Goal: Transaction & Acquisition: Purchase product/service

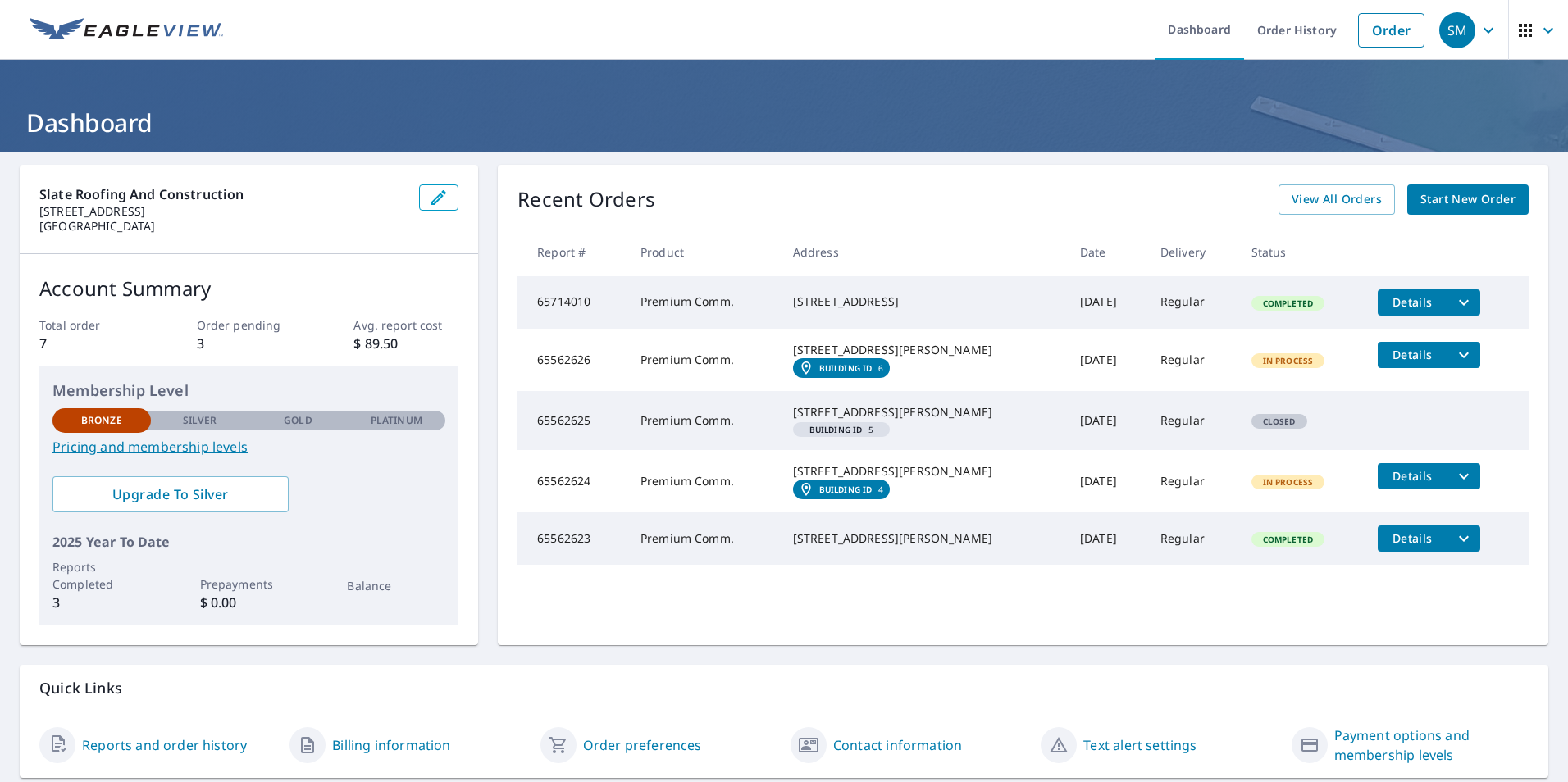
click at [1397, 34] on link "Order" at bounding box center [1391, 30] width 67 height 35
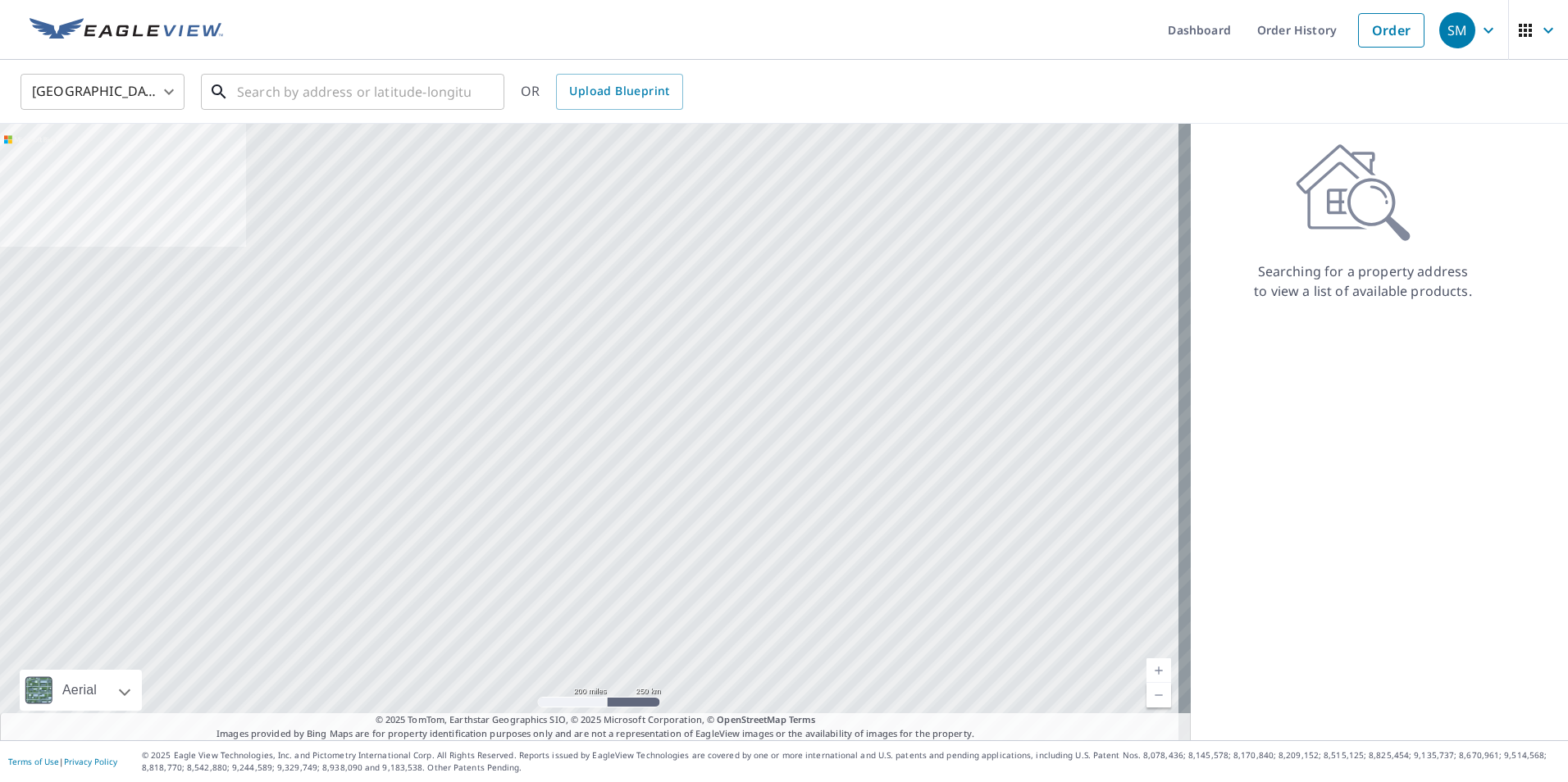
click at [435, 96] on input "text" at bounding box center [353, 92] width 233 height 46
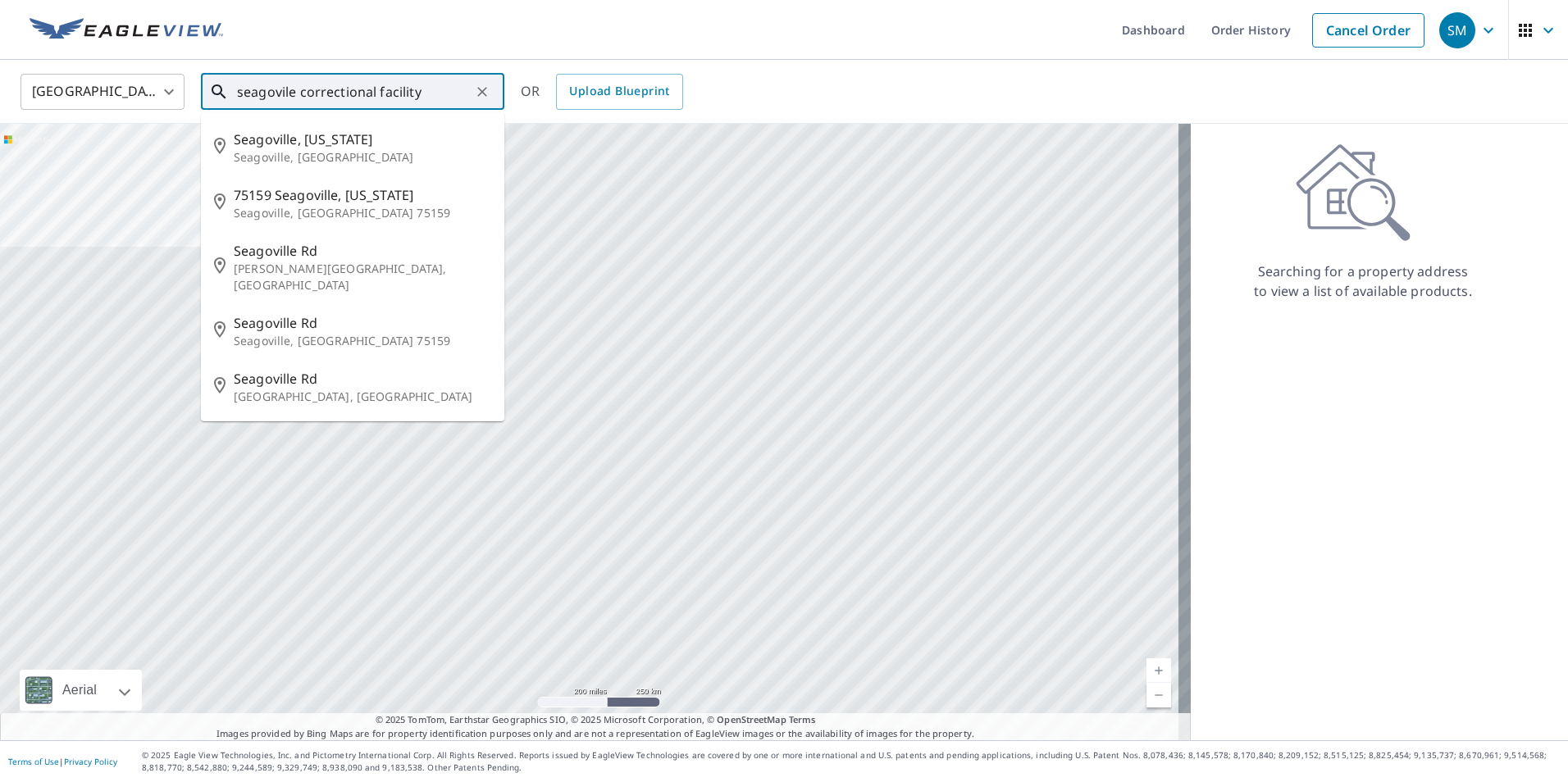
type input "seagovile correctional facility"
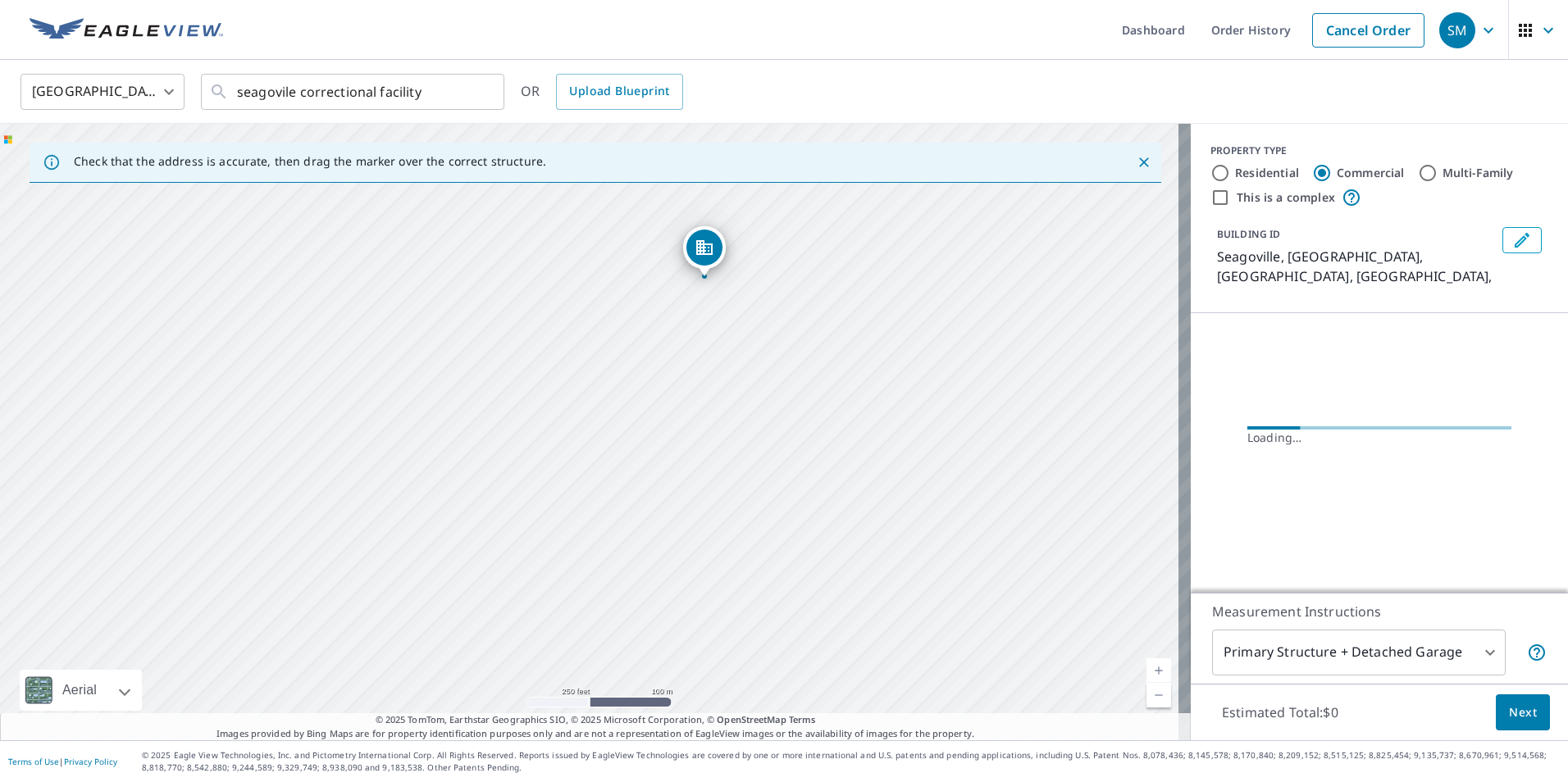
drag, startPoint x: 638, startPoint y: 453, endPoint x: 753, endPoint y: 296, distance: 194.6
click at [753, 296] on div "Seagoville, [GEOGRAPHIC_DATA] Seagoville, [GEOGRAPHIC_DATA]" at bounding box center [595, 432] width 1190 height 616
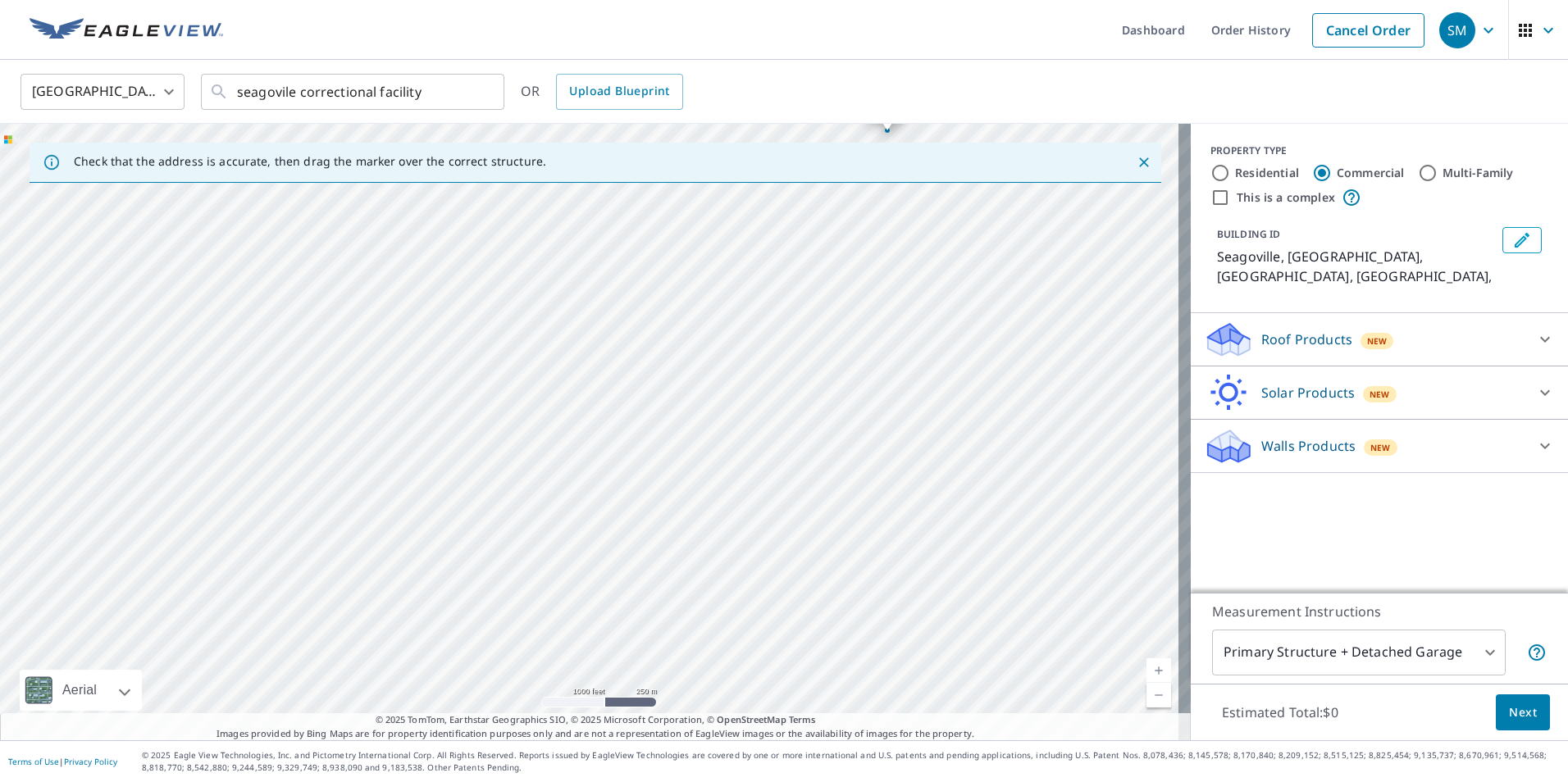
drag, startPoint x: 753, startPoint y: 411, endPoint x: 646, endPoint y: 456, distance: 116.1
click at [646, 456] on div "Seagoville, [GEOGRAPHIC_DATA] Seagoville, [GEOGRAPHIC_DATA]" at bounding box center [595, 432] width 1190 height 616
drag, startPoint x: 670, startPoint y: 360, endPoint x: 707, endPoint y: 437, distance: 85.4
click at [707, 437] on div "Seagoville, [GEOGRAPHIC_DATA] Seagoville, [GEOGRAPHIC_DATA]" at bounding box center [595, 432] width 1190 height 616
click at [584, 443] on div "Seagoville, [GEOGRAPHIC_DATA] Seagoville, [GEOGRAPHIC_DATA]" at bounding box center [595, 432] width 1190 height 616
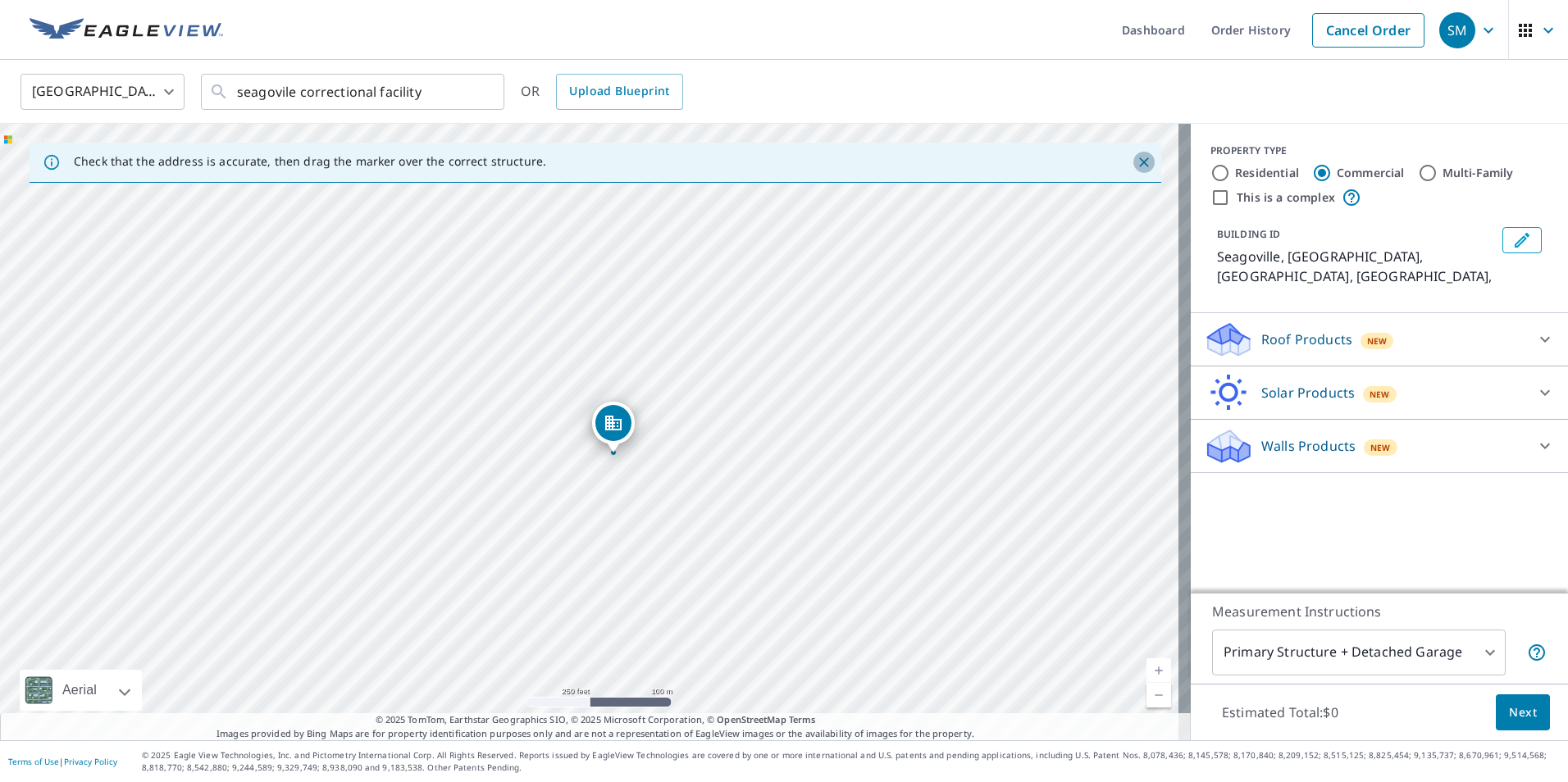
click at [1138, 163] on icon "Close" at bounding box center [1143, 162] width 10 height 10
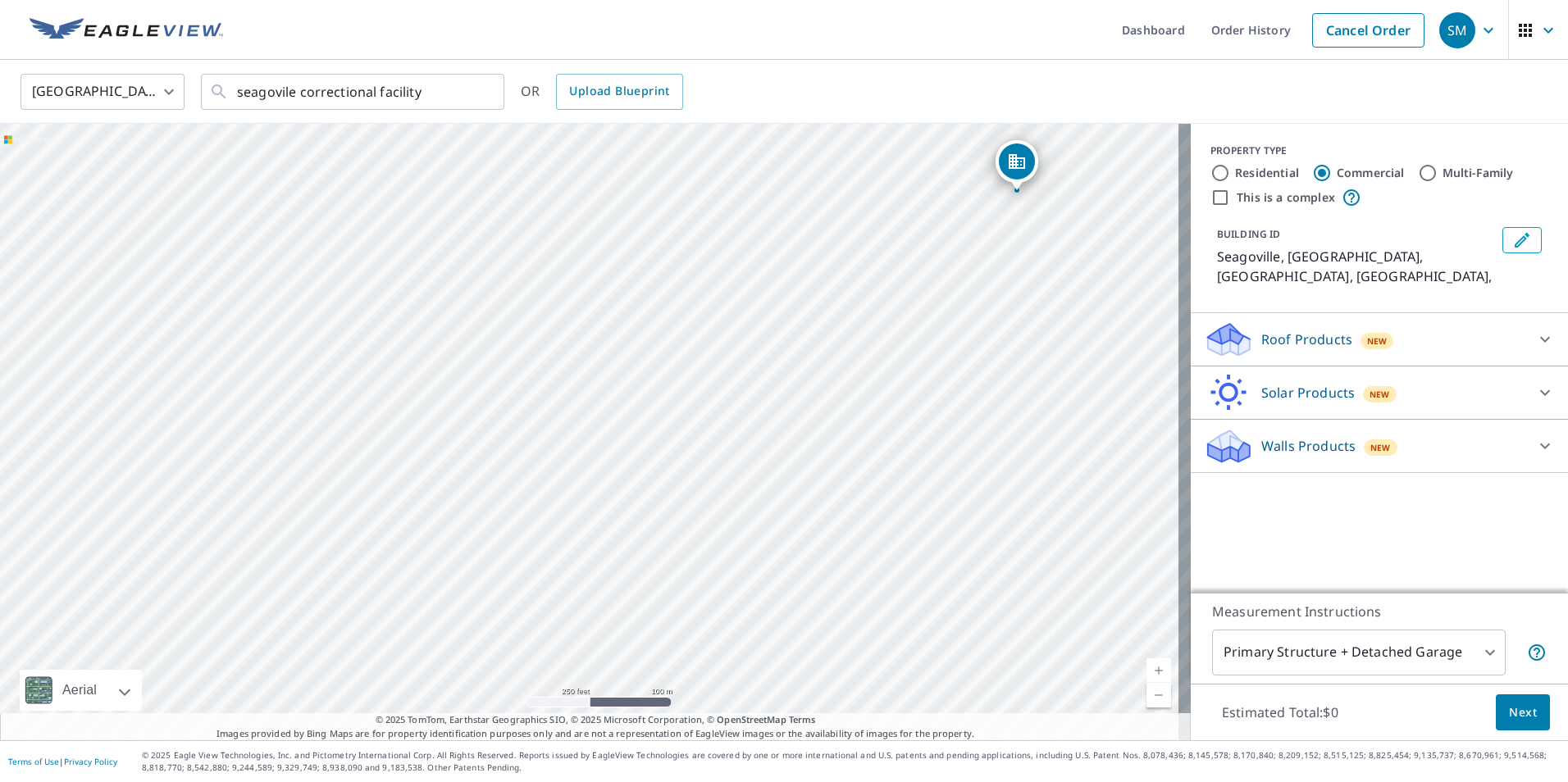
drag, startPoint x: 520, startPoint y: 419, endPoint x: 953, endPoint y: 176, distance: 496.5
click at [953, 176] on div "Seagoville, [GEOGRAPHIC_DATA] Seagoville, [GEOGRAPHIC_DATA]" at bounding box center [595, 432] width 1190 height 616
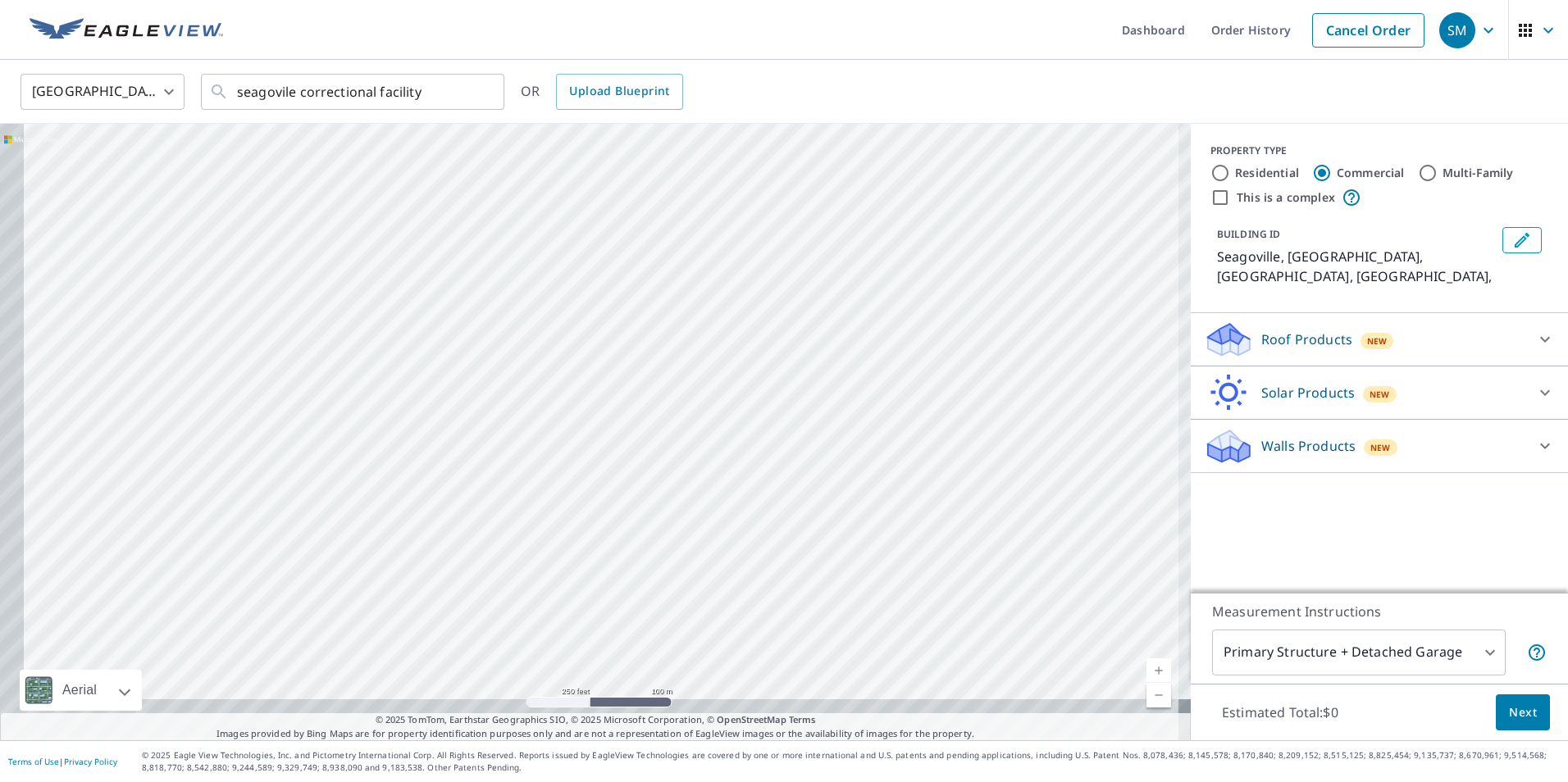
drag, startPoint x: 680, startPoint y: 441, endPoint x: 773, endPoint y: 224, distance: 236.1
click at [773, 224] on div "Seagoville, [GEOGRAPHIC_DATA] Seagoville, [GEOGRAPHIC_DATA]" at bounding box center [595, 432] width 1190 height 616
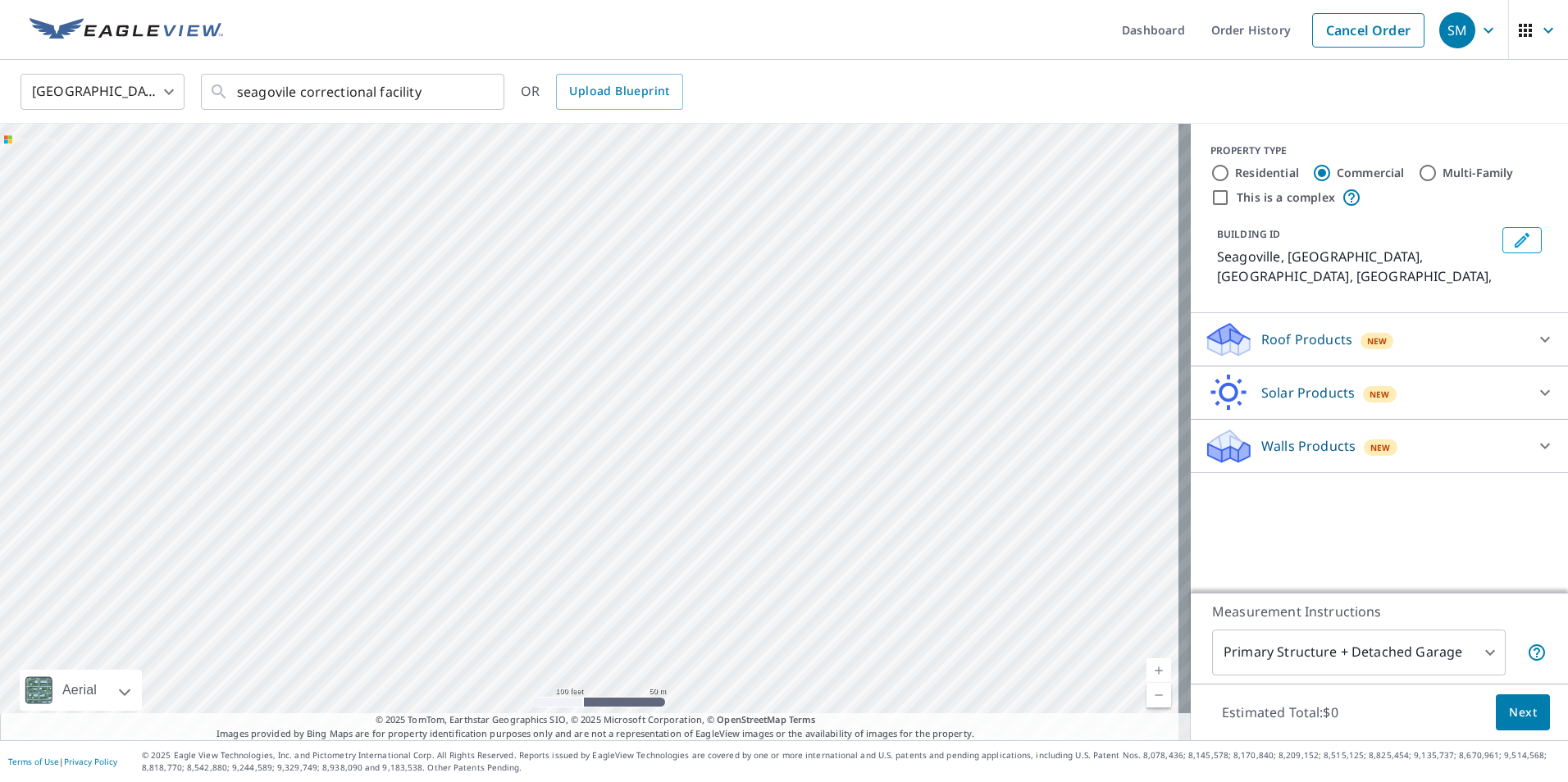
drag, startPoint x: 716, startPoint y: 414, endPoint x: 711, endPoint y: 223, distance: 191.1
click at [711, 223] on div "Seagoville, [GEOGRAPHIC_DATA] Seagoville, [GEOGRAPHIC_DATA]" at bounding box center [595, 432] width 1190 height 616
drag, startPoint x: 835, startPoint y: 431, endPoint x: 717, endPoint y: 395, distance: 123.4
click at [717, 395] on div "Seagoville, [GEOGRAPHIC_DATA] Seagoville, [GEOGRAPHIC_DATA]" at bounding box center [595, 432] width 1190 height 616
click at [1514, 238] on icon "Edit building 1" at bounding box center [1522, 240] width 15 height 15
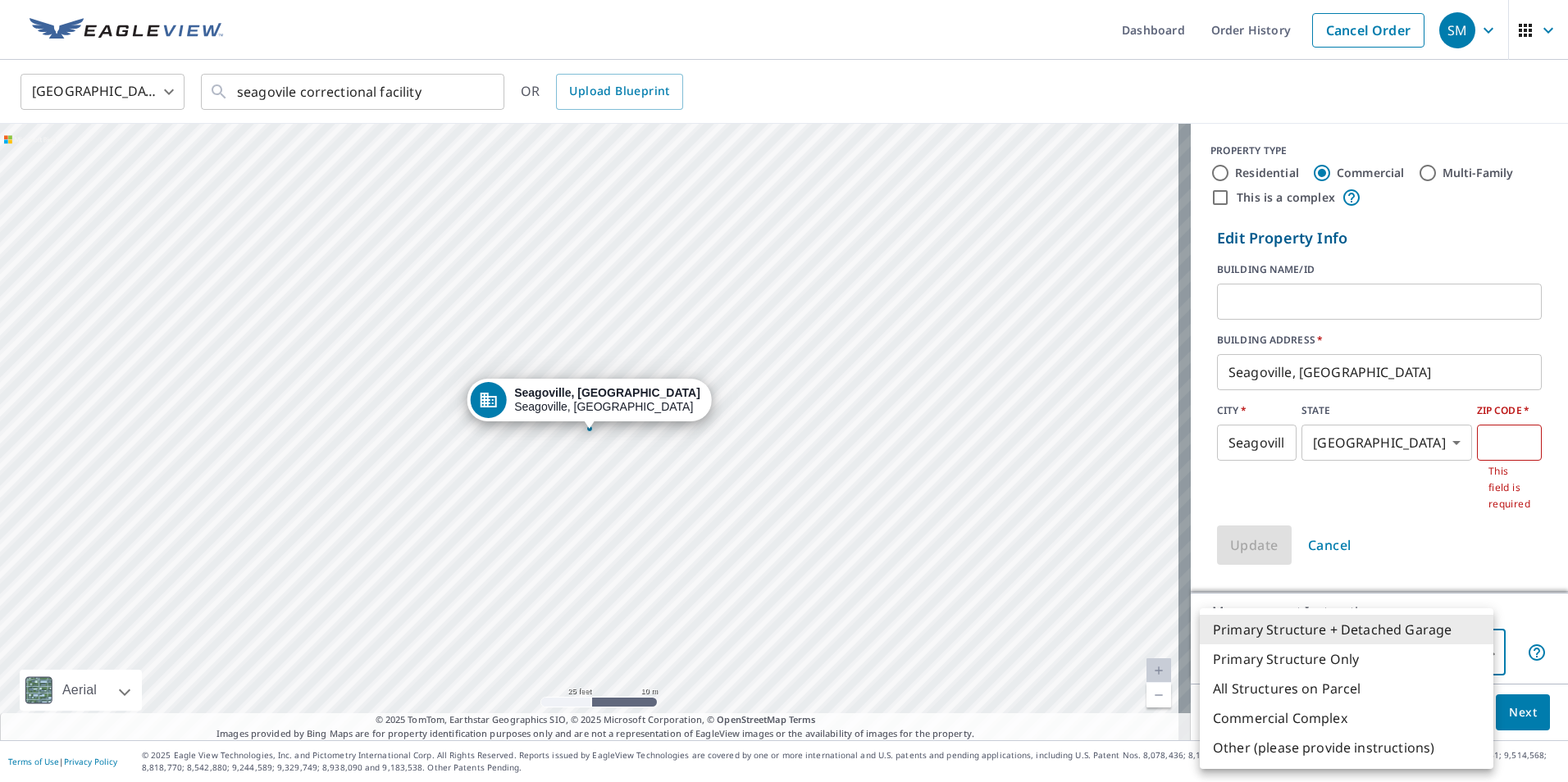
click at [1475, 647] on body "SM SM Dashboard Order History Cancel Order SM [GEOGRAPHIC_DATA] [GEOGRAPHIC_DAT…" at bounding box center [784, 391] width 1568 height 782
click at [1243, 657] on li "Primary Structure Only" at bounding box center [1346, 659] width 293 height 30
type input "2"
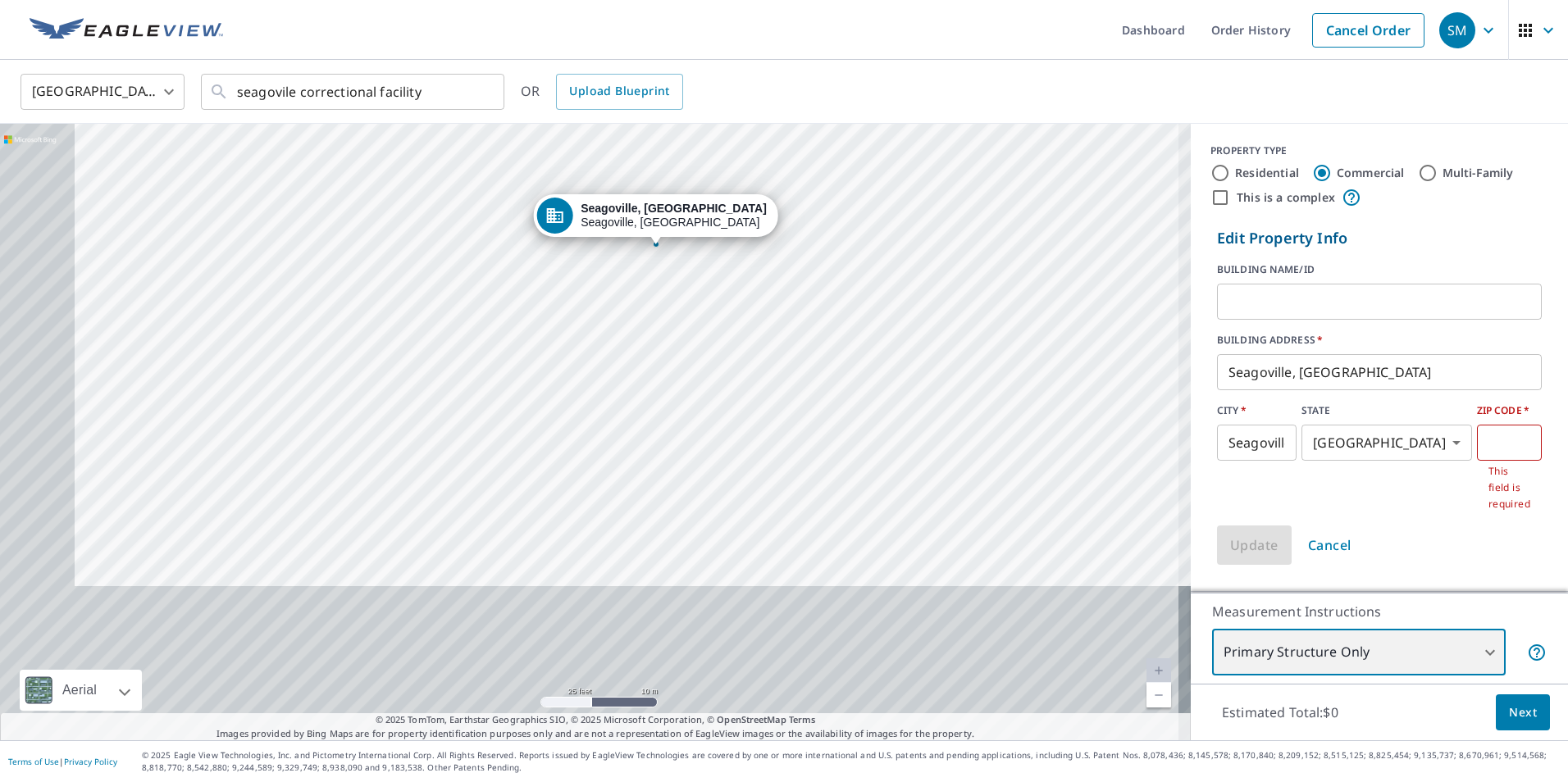
drag, startPoint x: 816, startPoint y: 537, endPoint x: 955, endPoint y: 241, distance: 327.0
click at [955, 241] on div "Seagoville, [GEOGRAPHIC_DATA] Seagoville, [GEOGRAPHIC_DATA]" at bounding box center [595, 432] width 1190 height 616
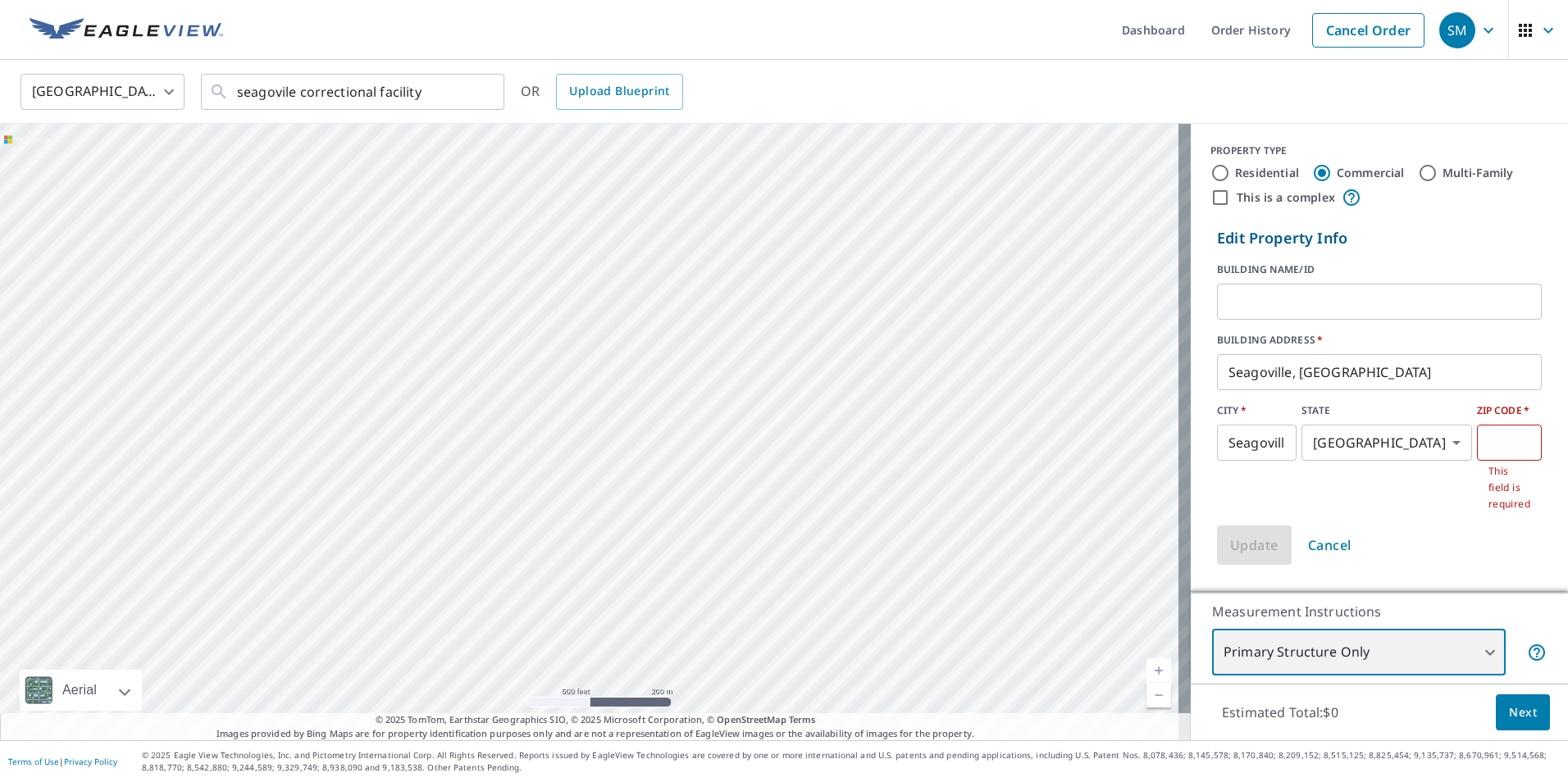
drag, startPoint x: 644, startPoint y: 318, endPoint x: 912, endPoint y: 189, distance: 297.4
click at [912, 189] on div "Seagoville, [GEOGRAPHIC_DATA] Seagoville, [GEOGRAPHIC_DATA]" at bounding box center [595, 432] width 1190 height 616
drag, startPoint x: 852, startPoint y: 479, endPoint x: 768, endPoint y: 323, distance: 177.2
click at [768, 323] on div "Seagoville, [GEOGRAPHIC_DATA] Seagoville, [GEOGRAPHIC_DATA]" at bounding box center [595, 432] width 1190 height 616
drag, startPoint x: 884, startPoint y: 406, endPoint x: 712, endPoint y: 397, distance: 172.2
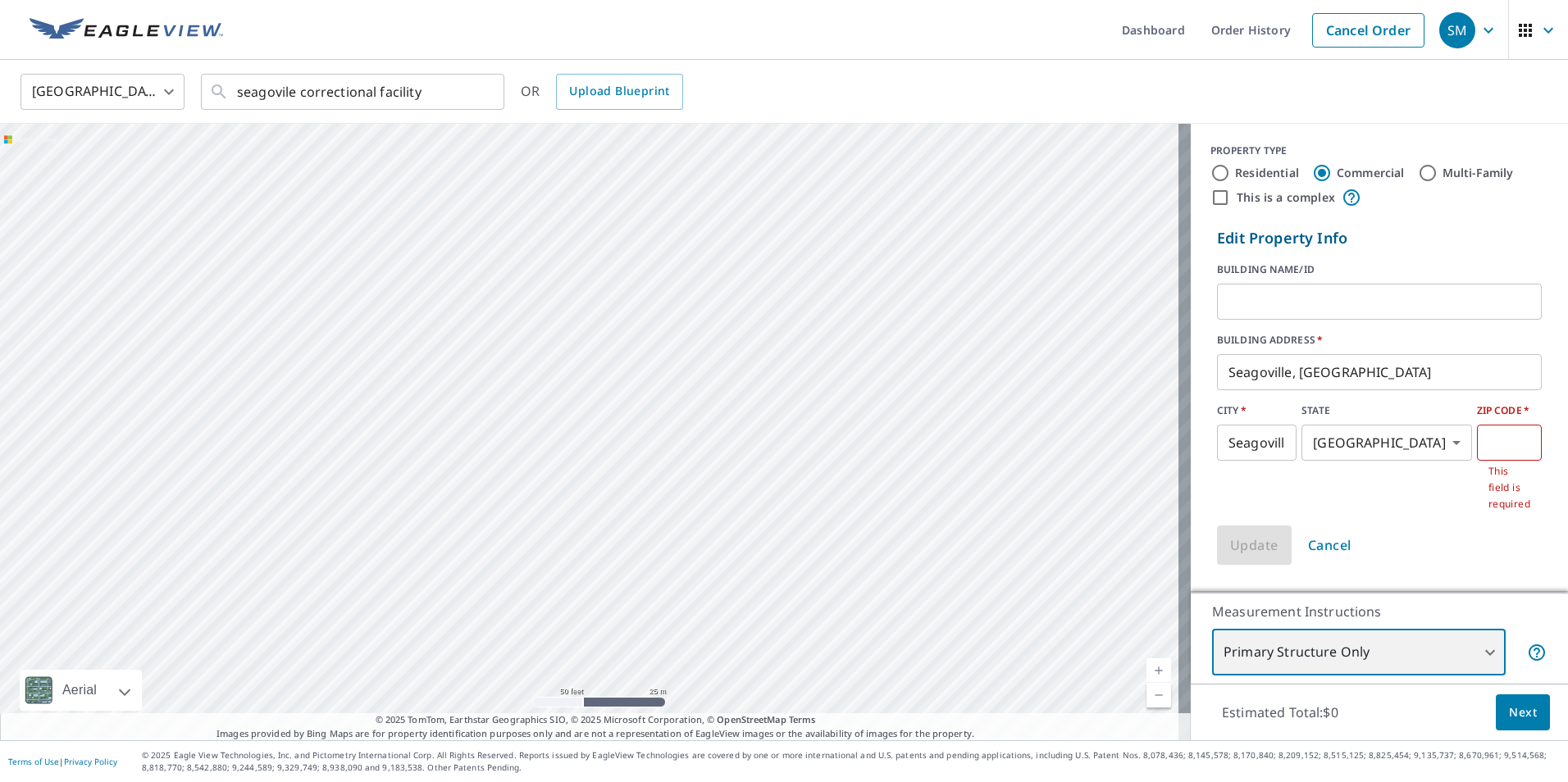
click at [712, 397] on div "Seagoville, [GEOGRAPHIC_DATA] Seagoville, [GEOGRAPHIC_DATA]" at bounding box center [595, 432] width 1190 height 616
click at [744, 375] on div "Seagoville, [GEOGRAPHIC_DATA] Seagoville, [GEOGRAPHIC_DATA]" at bounding box center [595, 432] width 1190 height 616
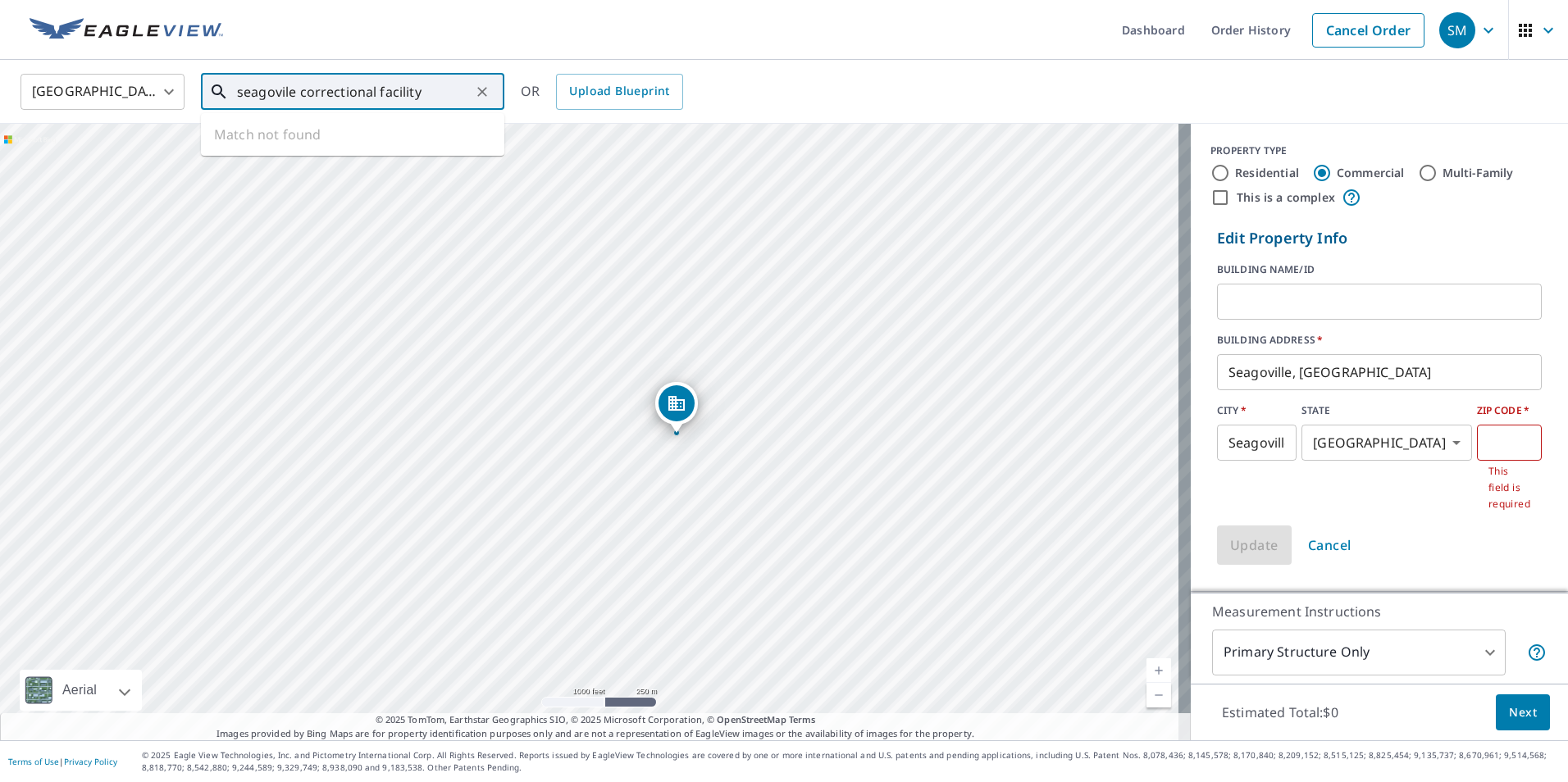
drag, startPoint x: 427, startPoint y: 101, endPoint x: 217, endPoint y: 87, distance: 210.5
click at [217, 87] on div "seagovile correctional facility ​" at bounding box center [353, 92] width 303 height 36
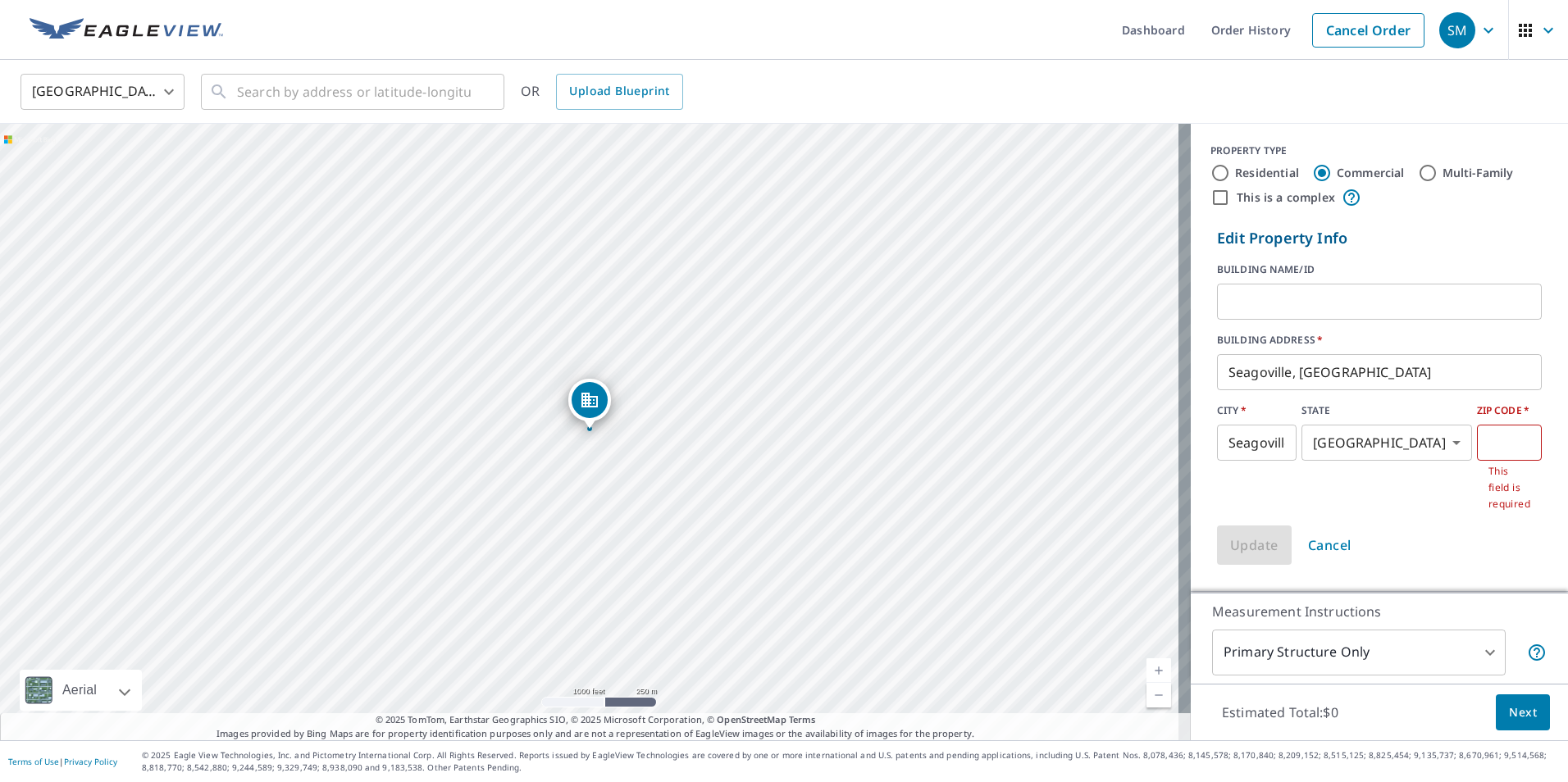
drag, startPoint x: 588, startPoint y: 409, endPoint x: 472, endPoint y: 334, distance: 138.1
click at [472, 334] on div "Seagoville, [GEOGRAPHIC_DATA] Seagoville, [GEOGRAPHIC_DATA]" at bounding box center [595, 432] width 1190 height 616
click at [591, 421] on div "Seagoville, [GEOGRAPHIC_DATA] Seagoville, [GEOGRAPHIC_DATA]" at bounding box center [589, 402] width 43 height 43
click at [1210, 172] on input "Residential" at bounding box center [1220, 173] width 20 height 20
radio input "true"
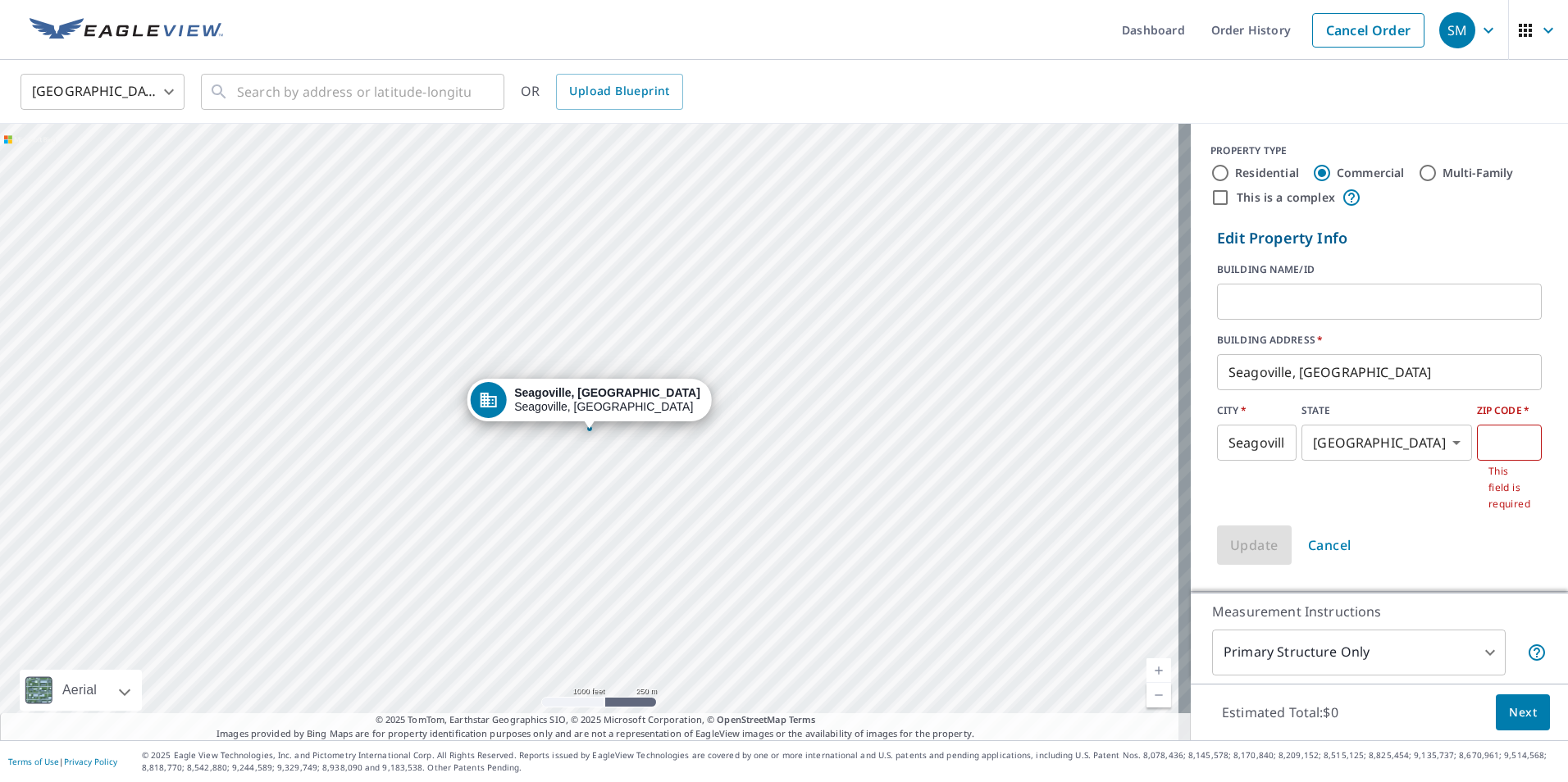
type input "1"
click at [1420, 169] on input "Multi-Family" at bounding box center [1428, 173] width 20 height 20
radio input "true"
type input "2"
click at [1322, 543] on span "Cancel" at bounding box center [1329, 545] width 44 height 23
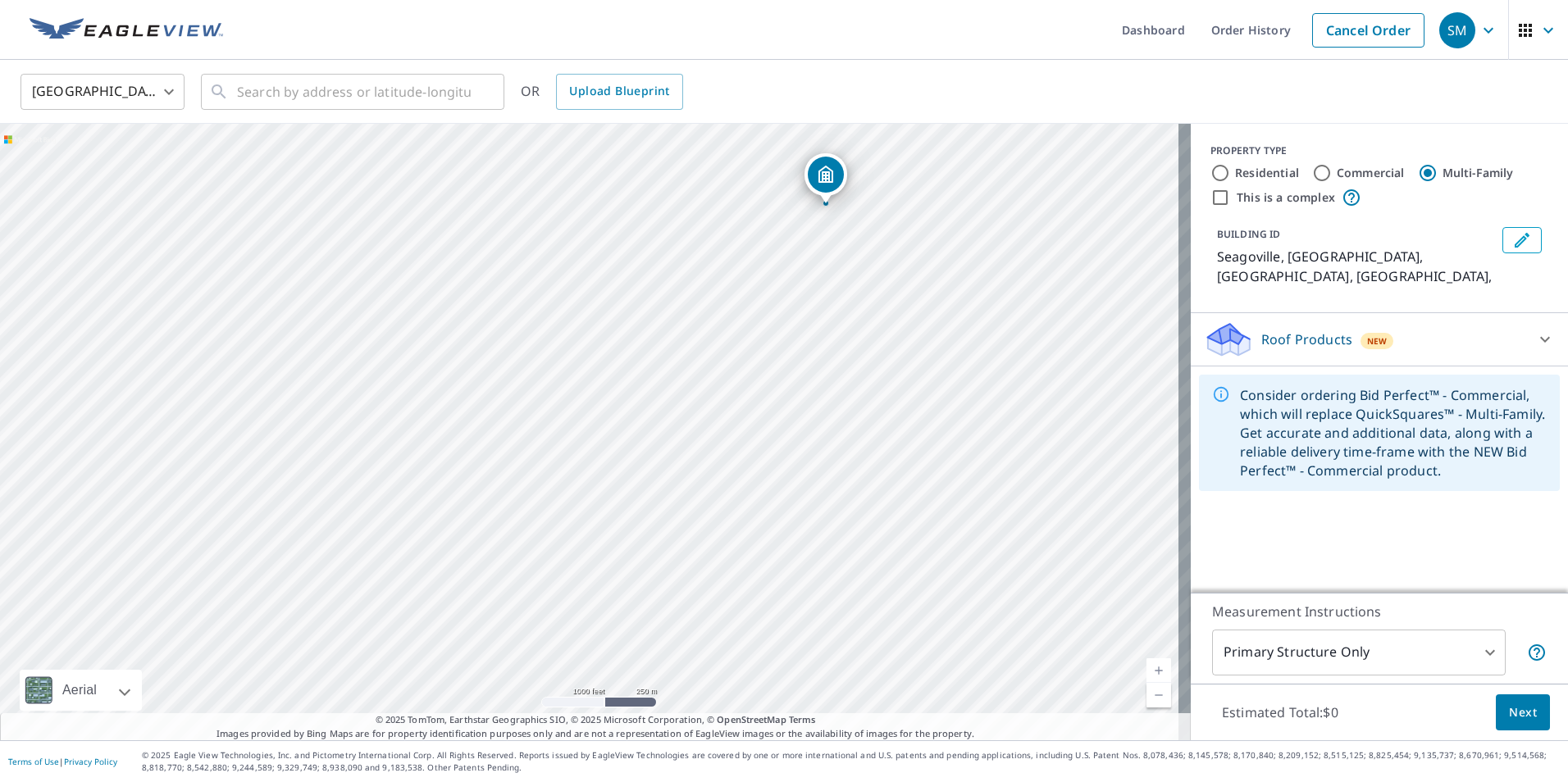
drag, startPoint x: 618, startPoint y: 533, endPoint x: 854, endPoint y: 308, distance: 326.1
click at [854, 308] on div "Seagoville, [GEOGRAPHIC_DATA] Seagoville, [GEOGRAPHIC_DATA]" at bounding box center [595, 432] width 1190 height 616
click at [1514, 241] on icon "Edit building 1" at bounding box center [1522, 240] width 15 height 15
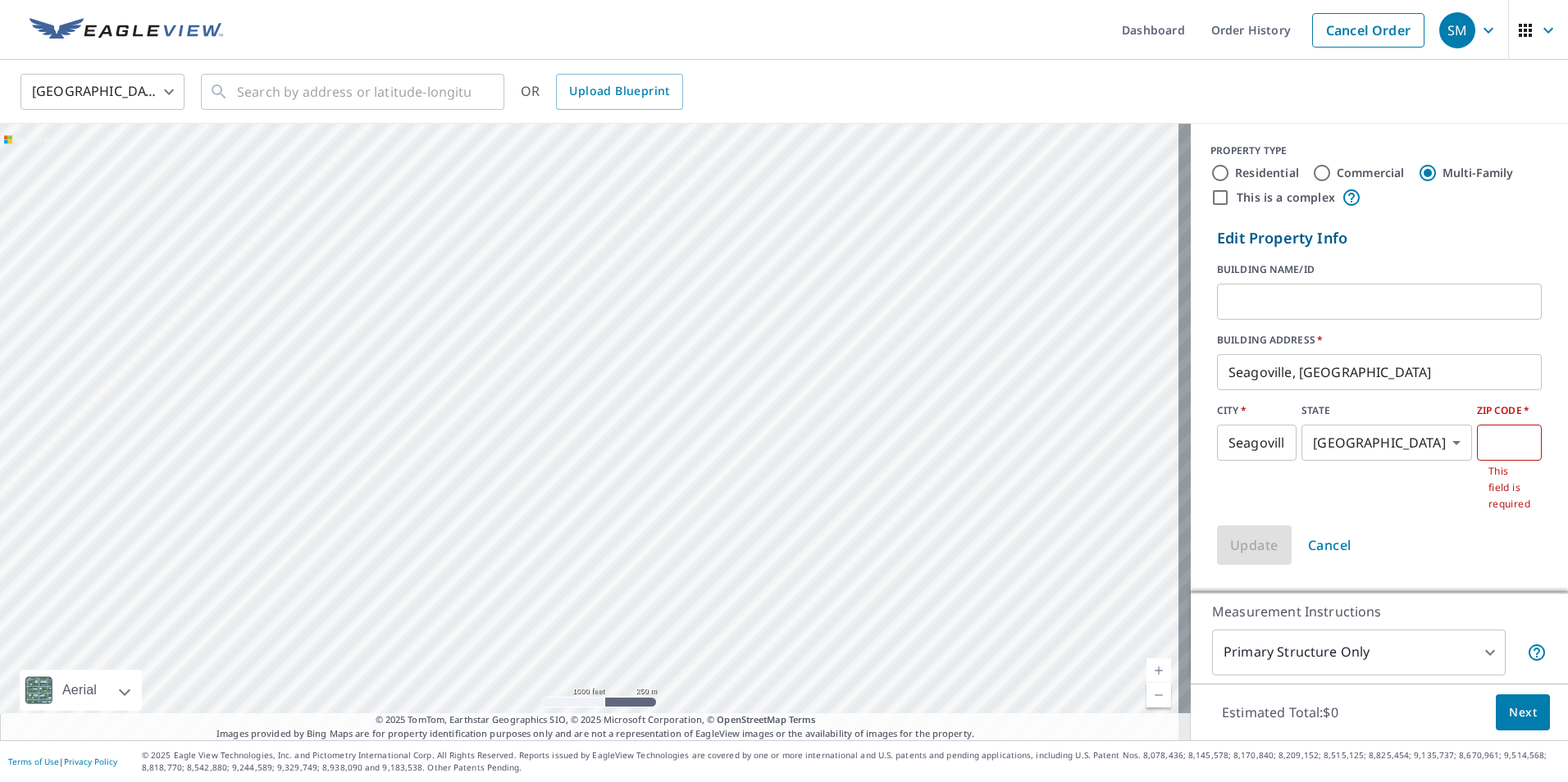
drag, startPoint x: 683, startPoint y: 456, endPoint x: 1035, endPoint y: 116, distance: 489.4
click at [1035, 116] on div "United States [GEOGRAPHIC_DATA] ​ ​ OR Upload Blueprint Seagoville, [GEOGRAPHIC…" at bounding box center [784, 400] width 1568 height 680
click at [1091, 112] on div "United States [GEOGRAPHIC_DATA] ​ ​ OR Upload Blueprint" at bounding box center [784, 92] width 1568 height 64
click at [1064, 120] on div "United States [GEOGRAPHIC_DATA] ​ ​ OR Upload Blueprint" at bounding box center [784, 92] width 1568 height 64
click at [1127, 102] on div "United States [GEOGRAPHIC_DATA] ​ ​ OR Upload Blueprint" at bounding box center [778, 91] width 1540 height 39
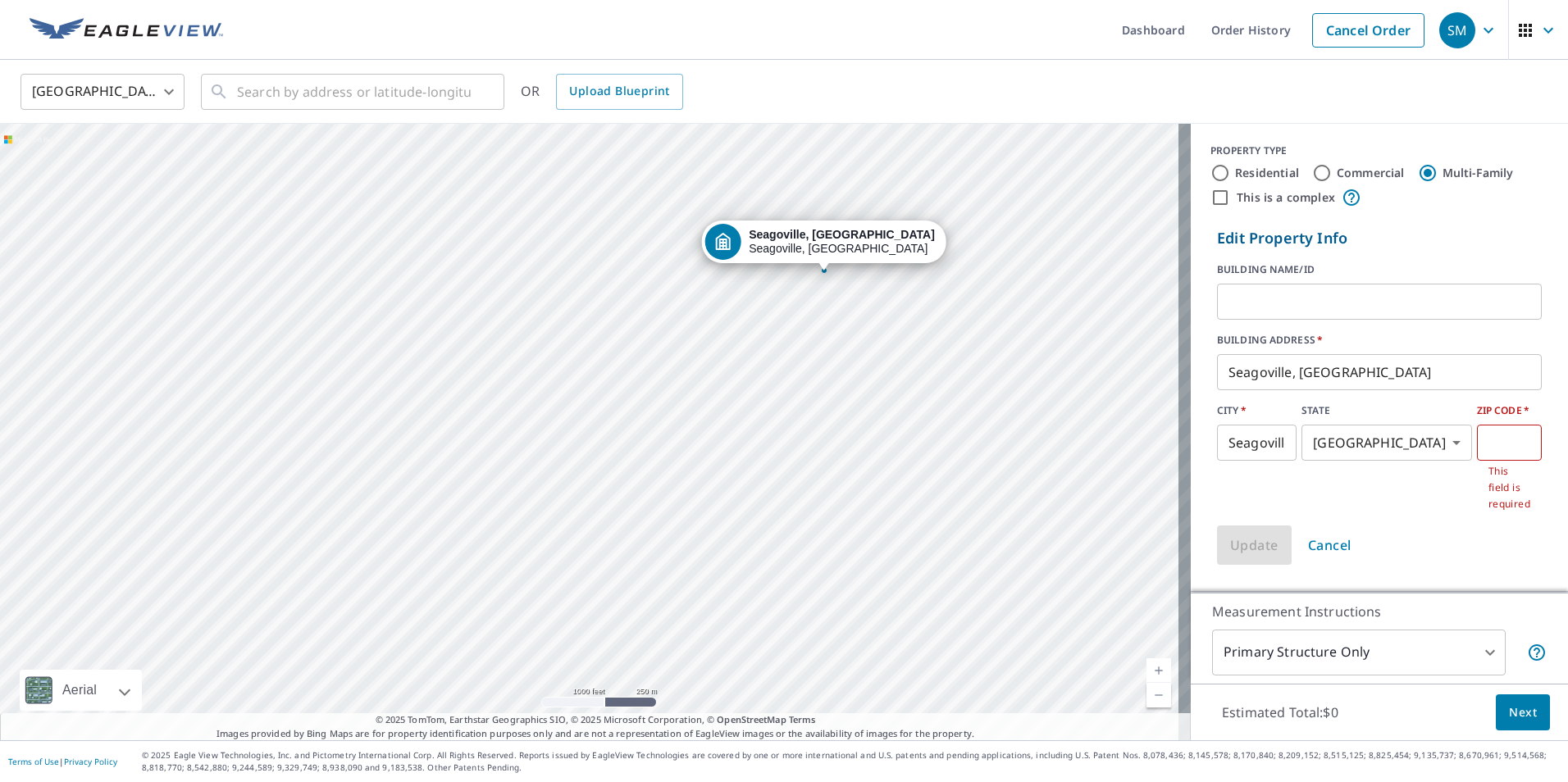
drag, startPoint x: 918, startPoint y: 297, endPoint x: 911, endPoint y: 260, distance: 37.7
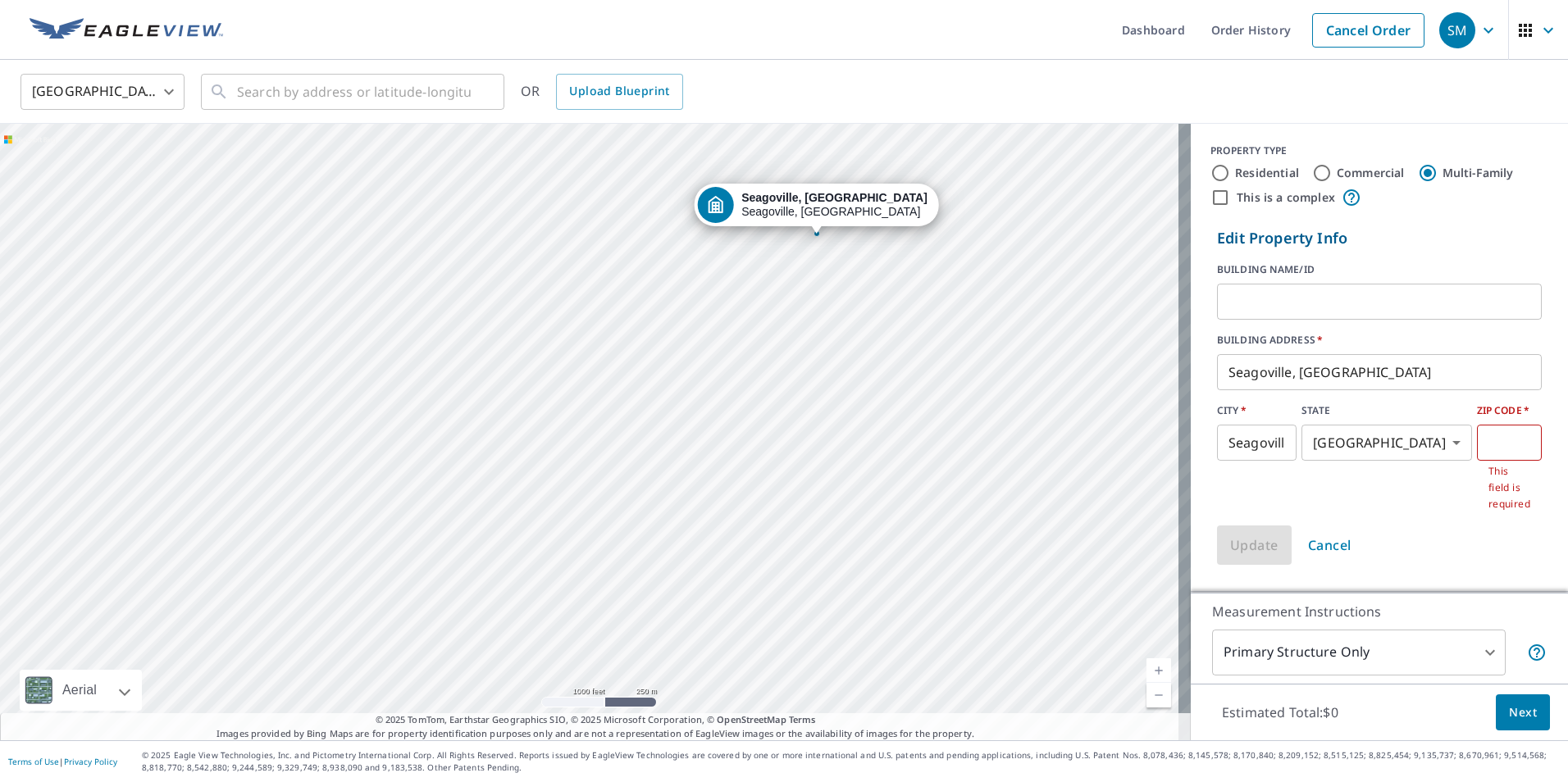
drag, startPoint x: 911, startPoint y: 260, endPoint x: 684, endPoint y: 342, distance: 241.4
click at [684, 342] on div "Seagoville, [GEOGRAPHIC_DATA] Seagoville, [GEOGRAPHIC_DATA]" at bounding box center [595, 432] width 1190 height 616
click at [623, 475] on div "Seagoville, [GEOGRAPHIC_DATA] Seagoville, [GEOGRAPHIC_DATA]" at bounding box center [595, 432] width 1190 height 616
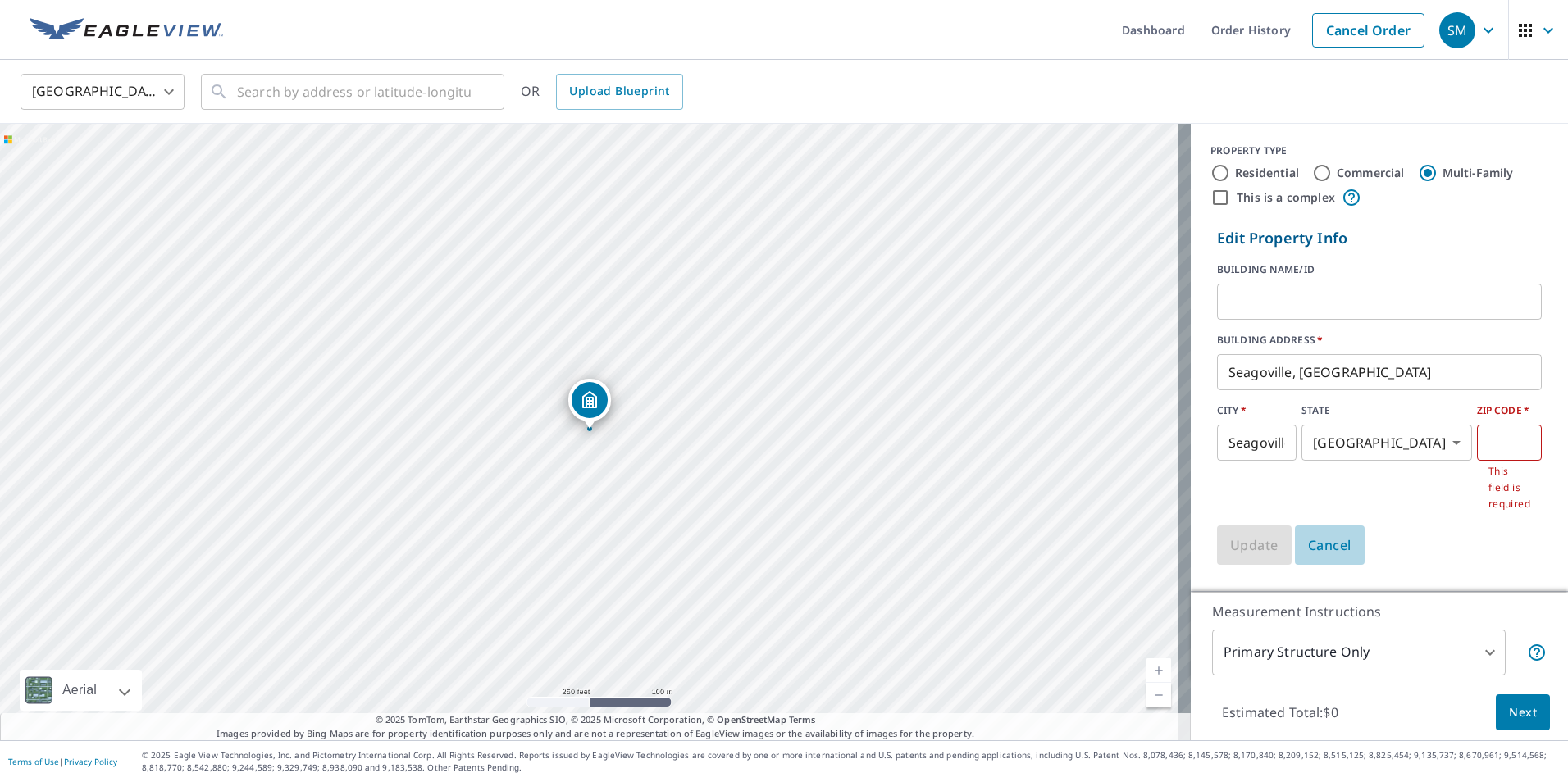
click at [1316, 540] on span "Cancel" at bounding box center [1329, 545] width 44 height 23
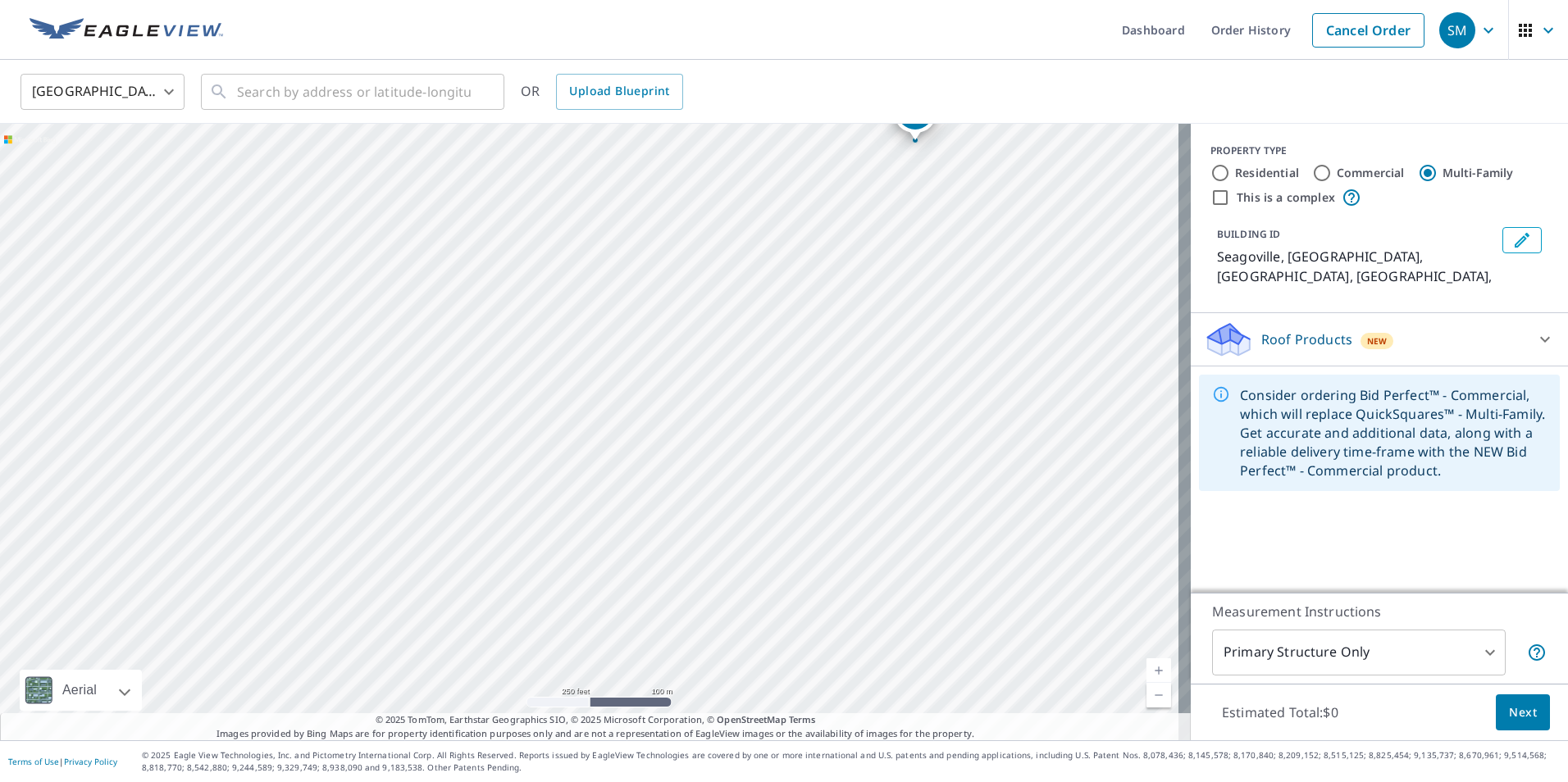
drag, startPoint x: 727, startPoint y: 482, endPoint x: 1063, endPoint y: 188, distance: 446.5
click at [1063, 188] on div "Seagoville, [GEOGRAPHIC_DATA] Seagoville, [GEOGRAPHIC_DATA]" at bounding box center [595, 432] width 1190 height 616
drag, startPoint x: 606, startPoint y: 454, endPoint x: 1045, endPoint y: 49, distance: 597.3
click at [1045, 49] on div "Dashboard Order History Cancel Order SM [GEOGRAPHIC_DATA] [GEOGRAPHIC_DATA] ​ ​…" at bounding box center [784, 391] width 1568 height 782
drag, startPoint x: 779, startPoint y: 330, endPoint x: 999, endPoint y: 230, distance: 241.7
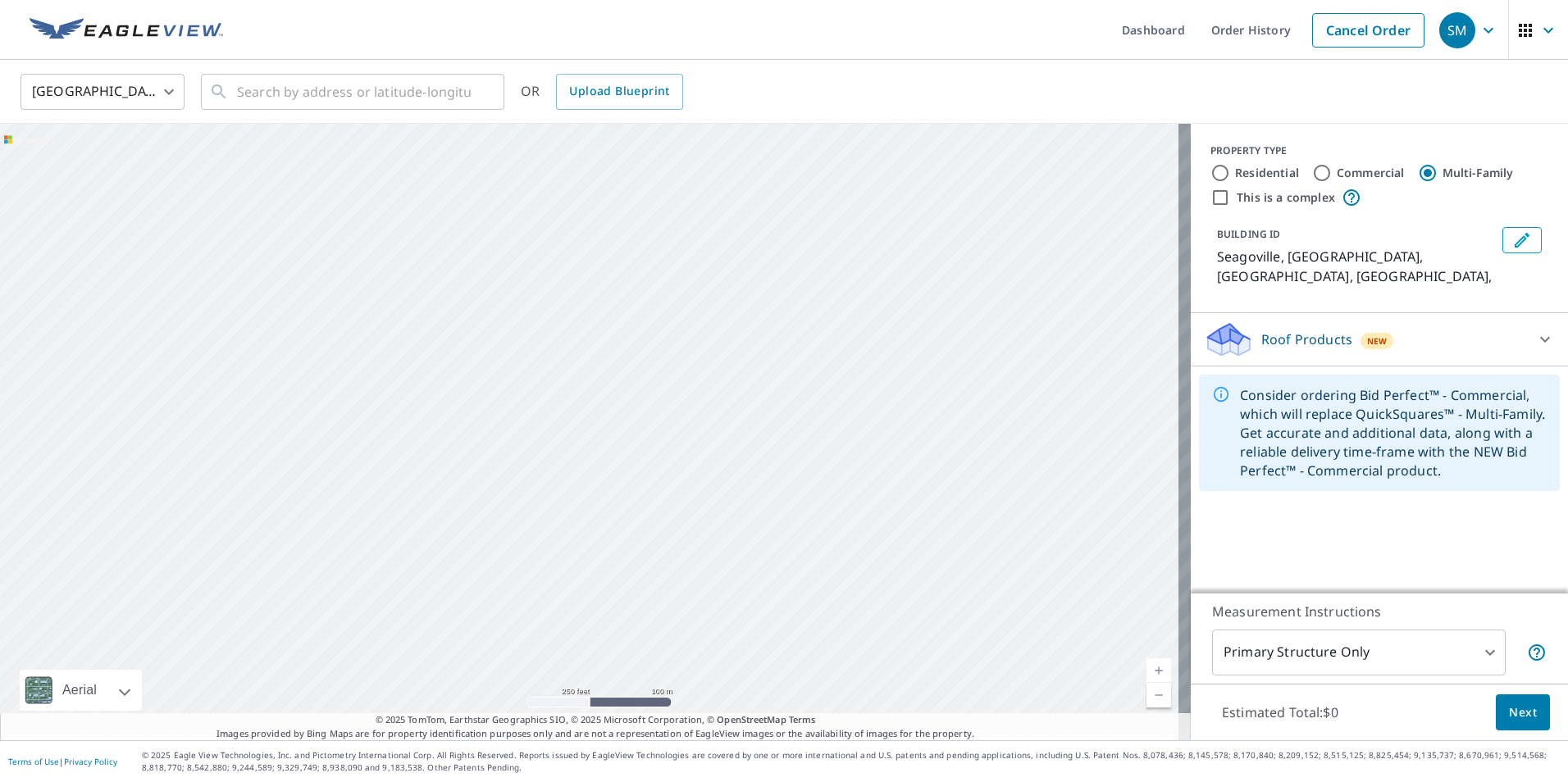
click at [999, 230] on div "Seagoville, [GEOGRAPHIC_DATA] Seagoville, [GEOGRAPHIC_DATA]" at bounding box center [595, 432] width 1190 height 616
drag, startPoint x: 422, startPoint y: 566, endPoint x: 567, endPoint y: 302, distance: 301.2
click at [567, 302] on div "Seagoville, [GEOGRAPHIC_DATA] Seagoville, [GEOGRAPHIC_DATA]" at bounding box center [595, 432] width 1190 height 616
drag, startPoint x: 649, startPoint y: 555, endPoint x: 534, endPoint y: 338, distance: 245.6
click at [534, 338] on div "Seagoville, [GEOGRAPHIC_DATA] Seagoville, [GEOGRAPHIC_DATA]" at bounding box center [595, 432] width 1190 height 616
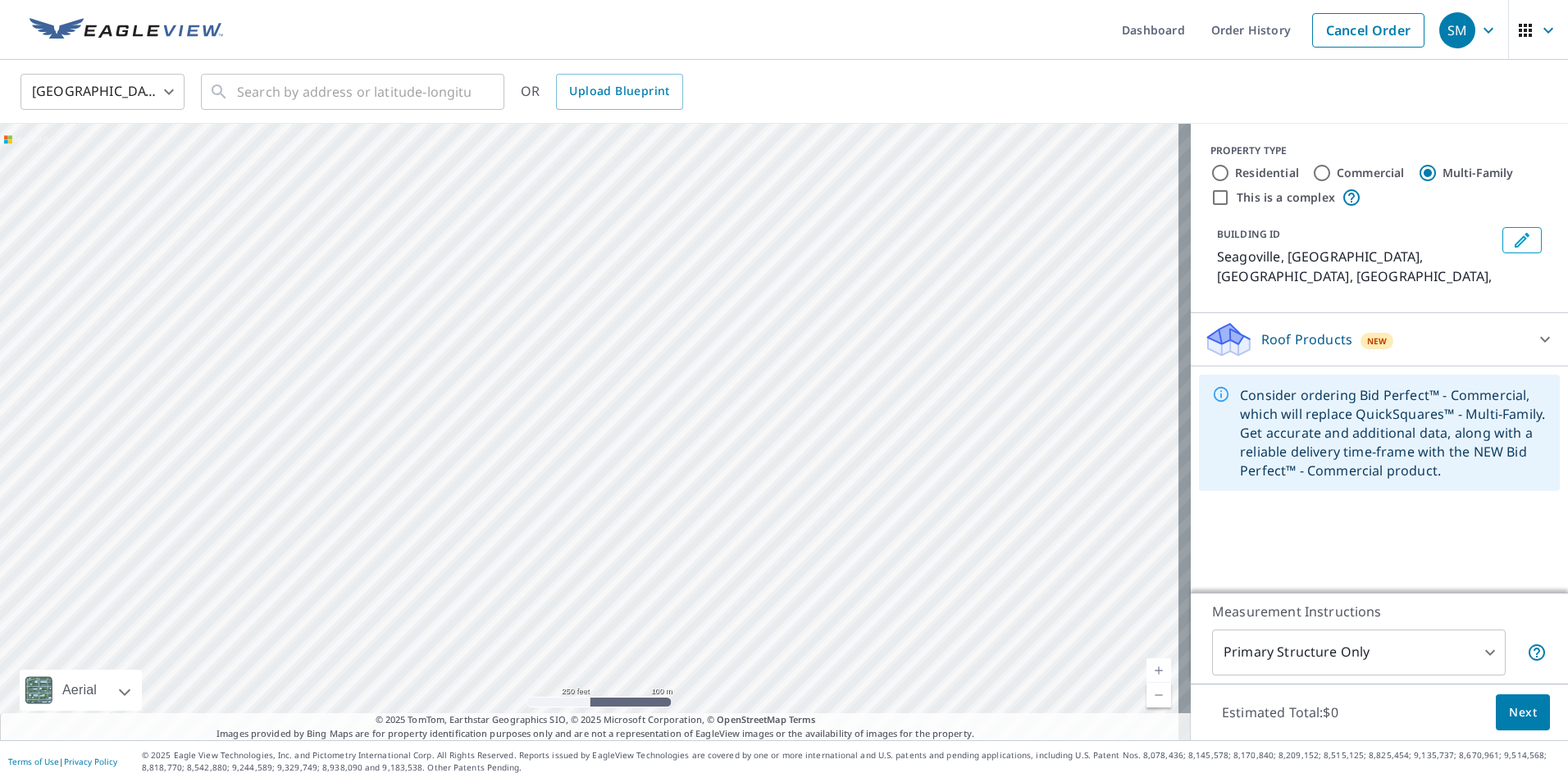
click at [1514, 240] on icon "Edit building 1" at bounding box center [1522, 240] width 15 height 15
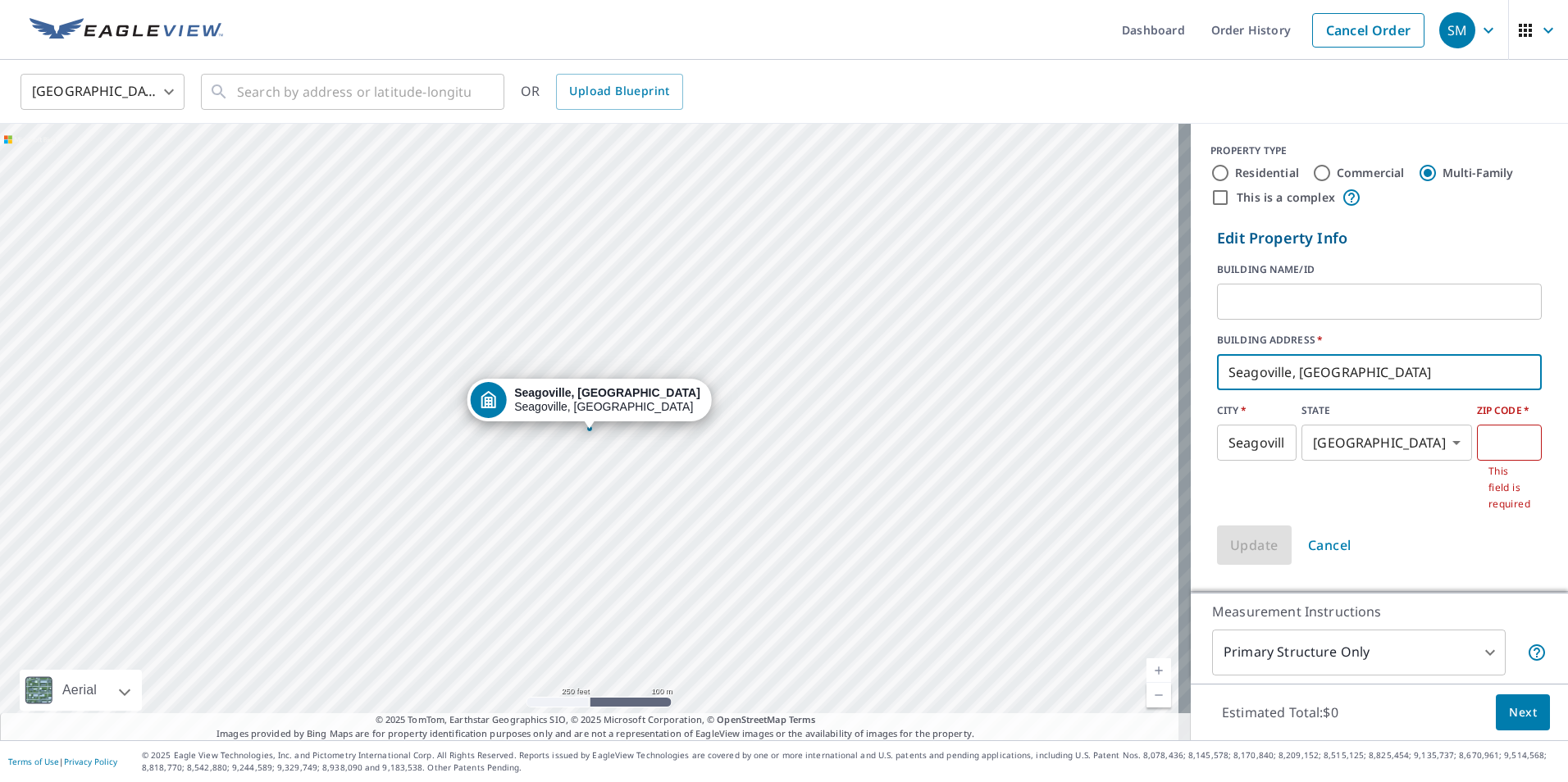
drag, startPoint x: 1321, startPoint y: 371, endPoint x: 1049, endPoint y: 372, distance: 272.0
click at [1049, 372] on div "[GEOGRAPHIC_DATA], [GEOGRAPHIC_DATA] Seagoville, [GEOGRAPHIC_DATA] Aerial Road …" at bounding box center [784, 432] width 1568 height 616
type input "[STREET_ADDRESS]"
click at [1476, 451] on input "text" at bounding box center [1509, 443] width 65 height 46
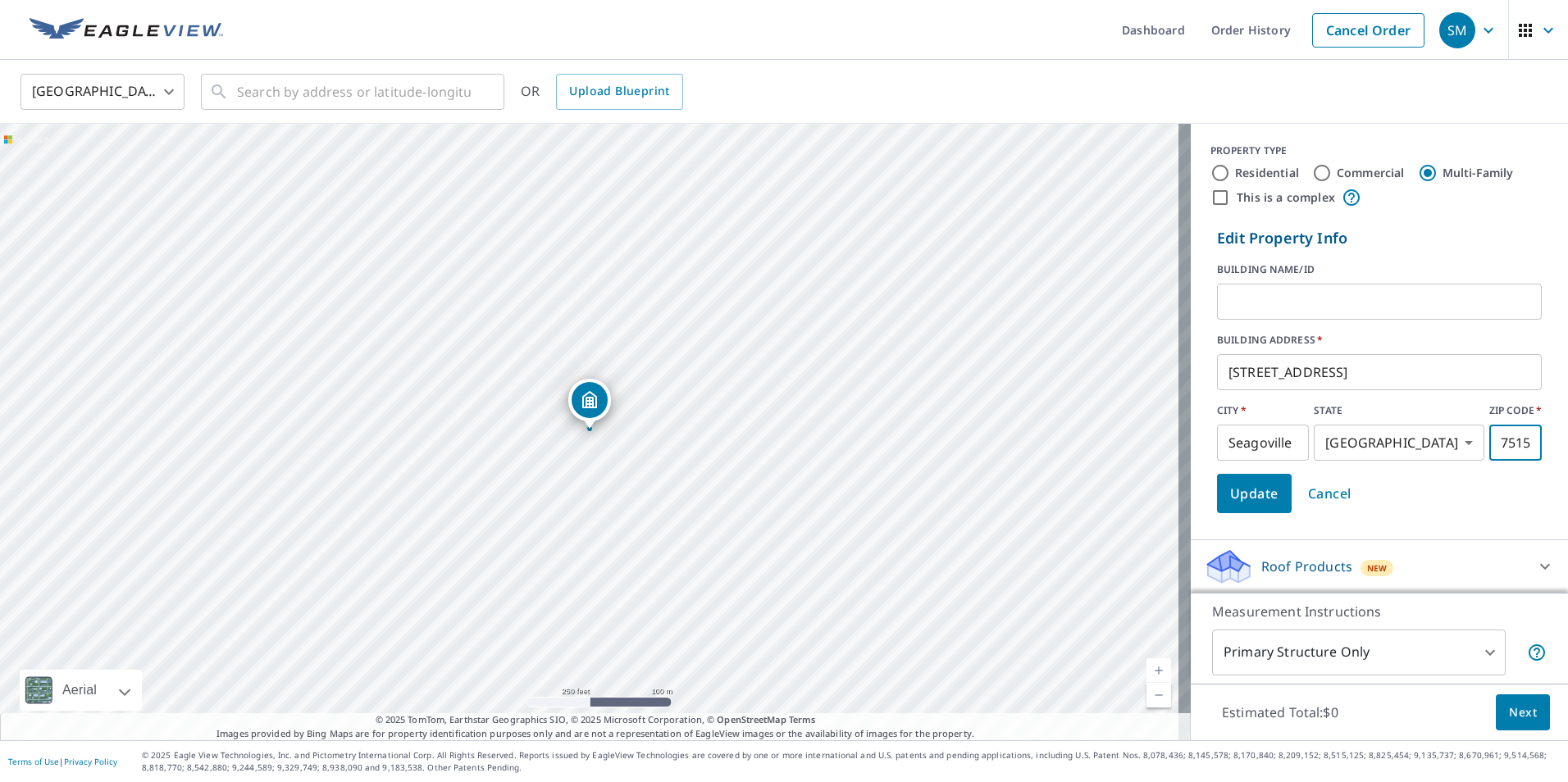
type input "75159"
click at [1231, 491] on span "Update" at bounding box center [1254, 494] width 49 height 23
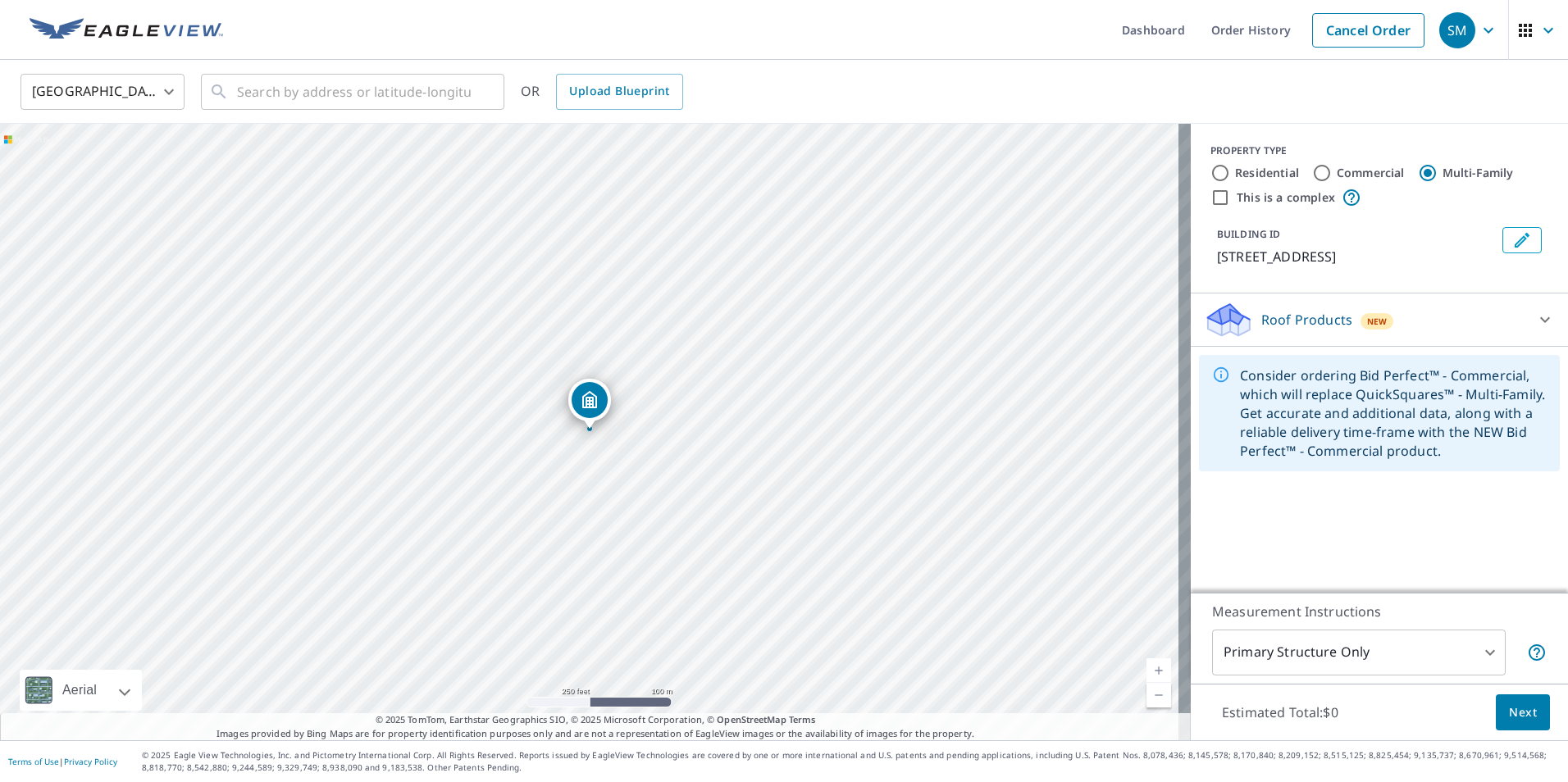
click at [1535, 330] on icon at bounding box center [1545, 320] width 20 height 20
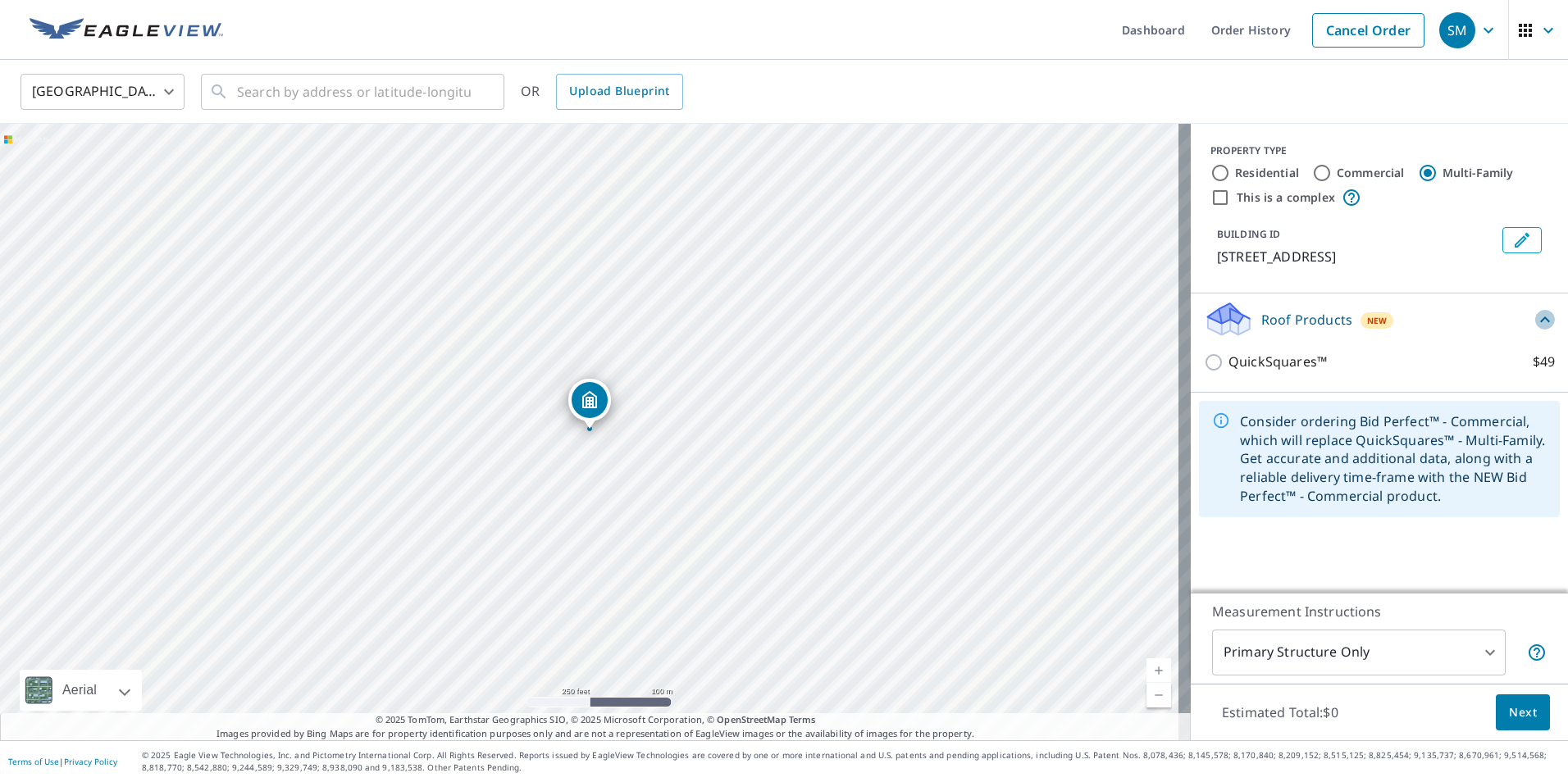
click at [1535, 330] on icon at bounding box center [1545, 320] width 20 height 20
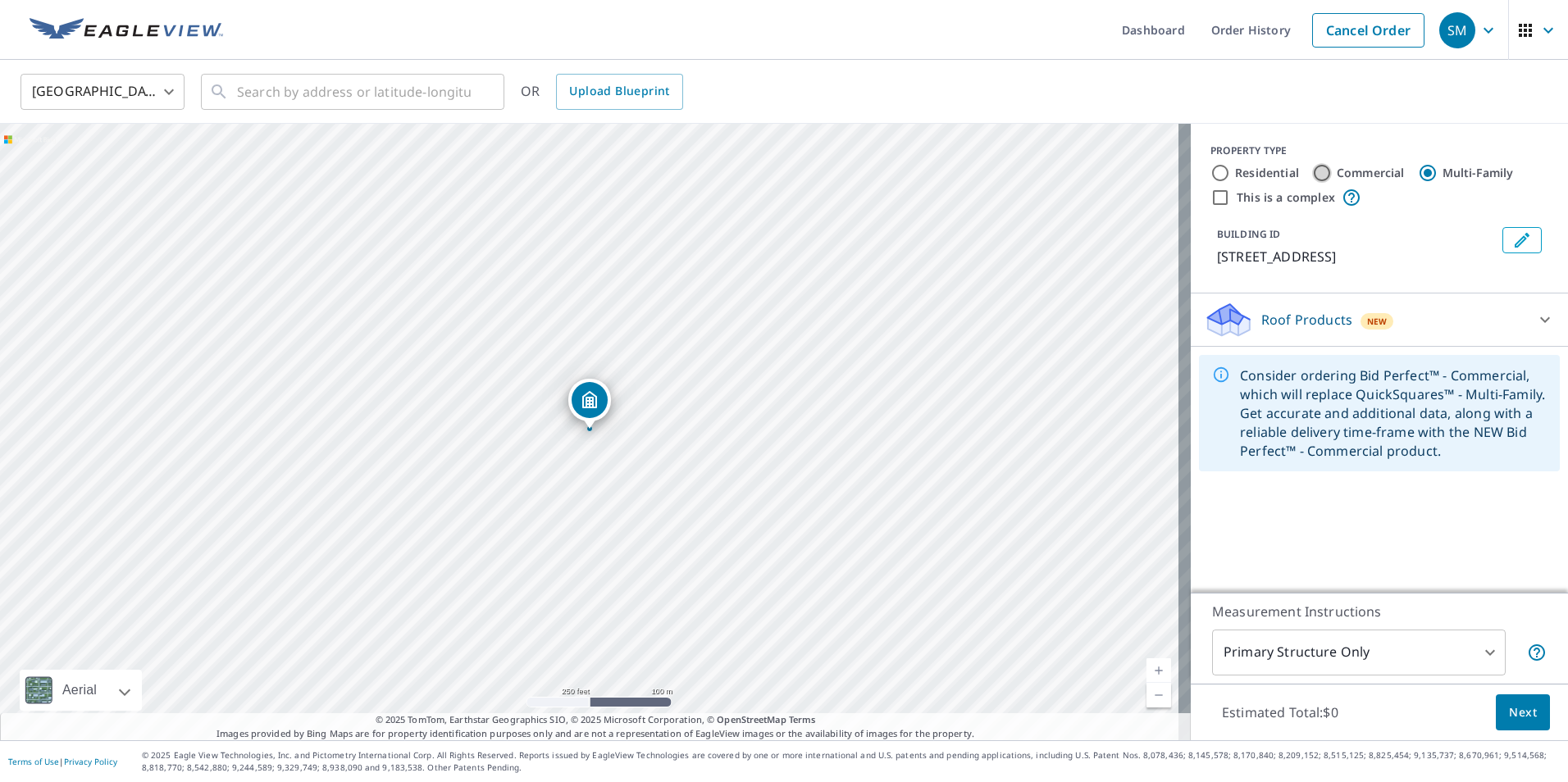
click at [1312, 176] on input "Commercial" at bounding box center [1322, 173] width 20 height 20
radio input "true"
type input "4"
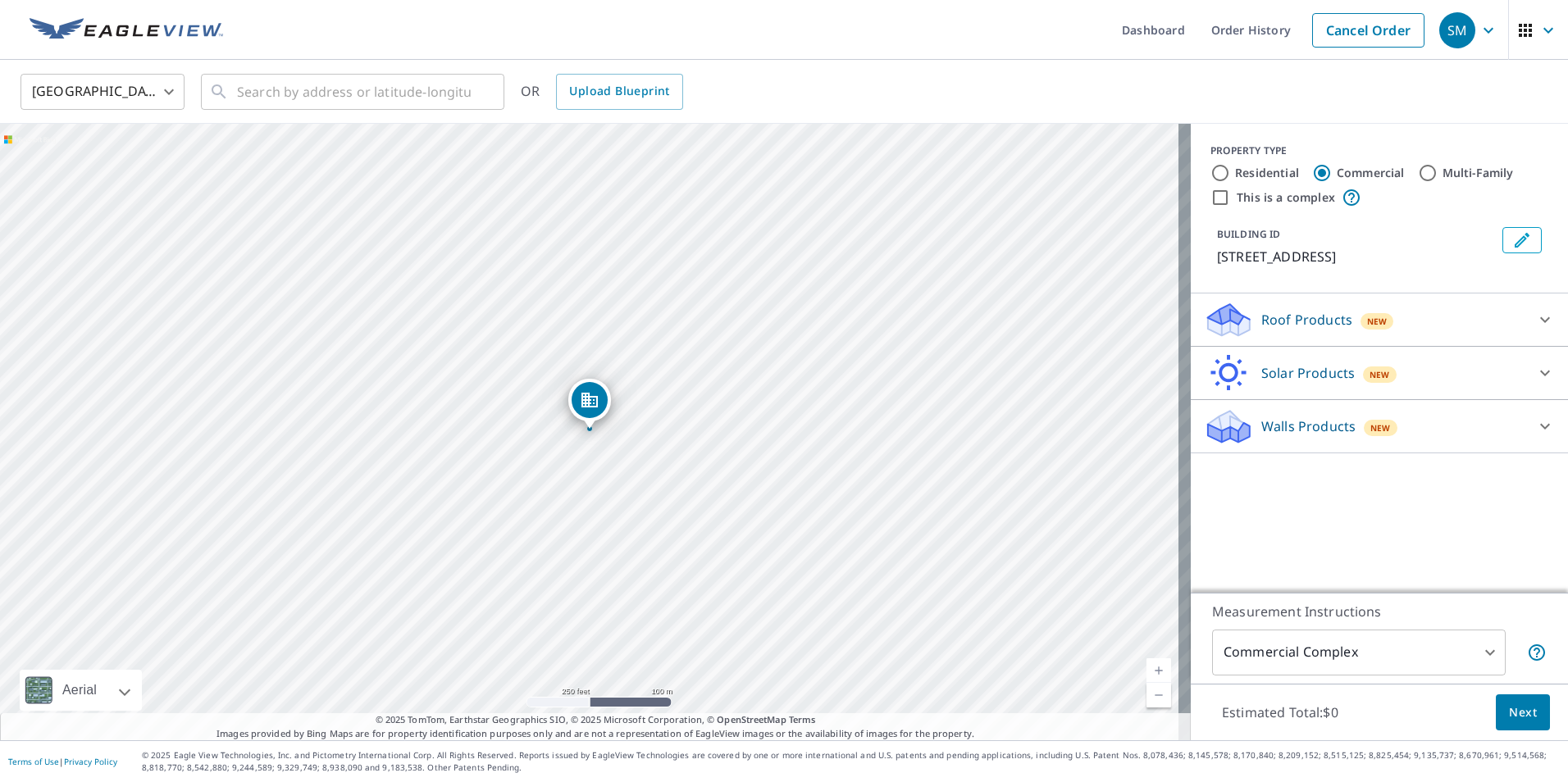
click at [1269, 330] on p "Roof Products" at bounding box center [1307, 320] width 91 height 20
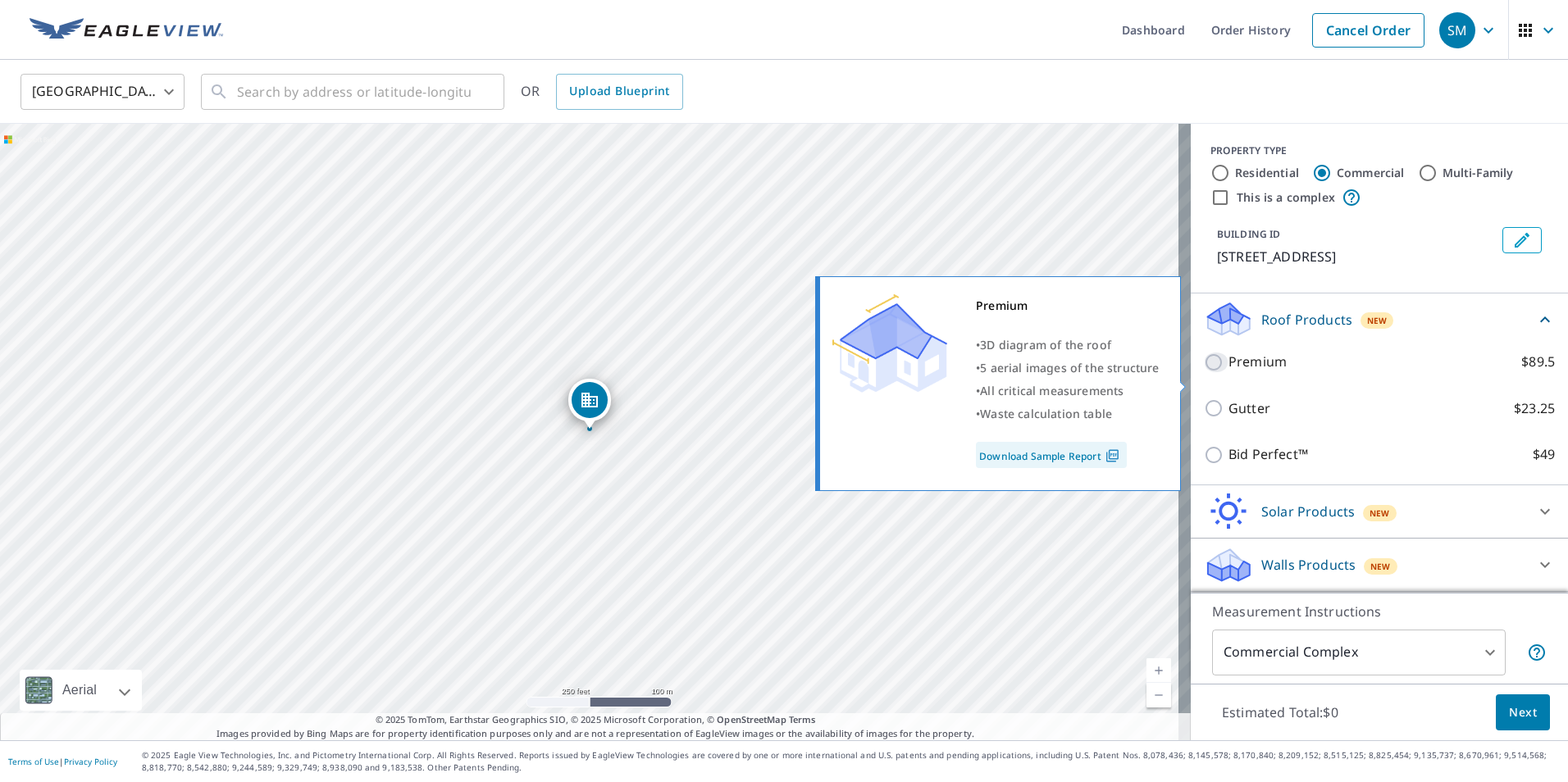
click at [1204, 372] on input "Premium $89.5" at bounding box center [1216, 363] width 25 height 20
checkbox input "true"
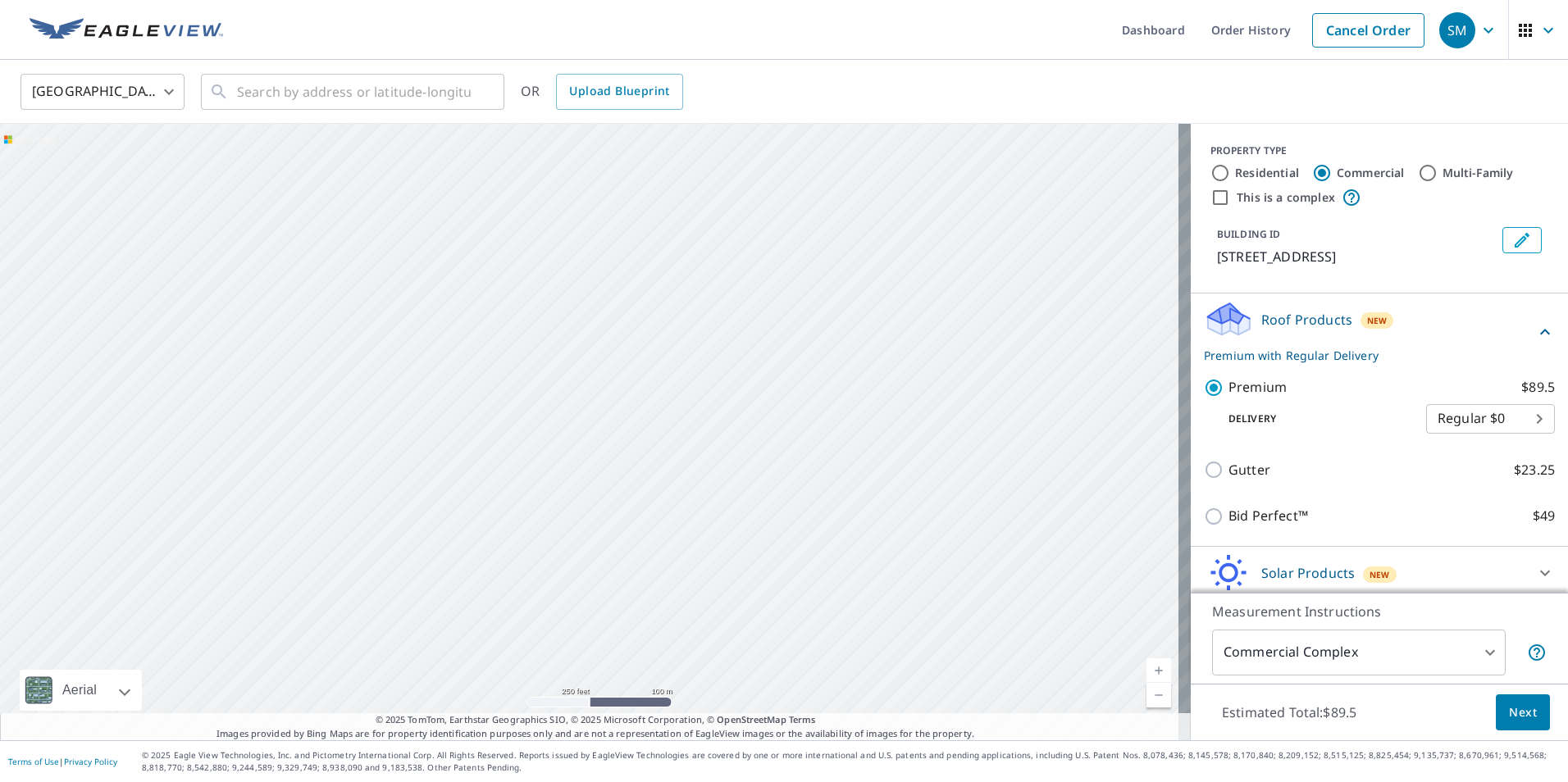
drag, startPoint x: 731, startPoint y: 520, endPoint x: 1040, endPoint y: 158, distance: 475.9
click at [1040, 158] on div "[STREET_ADDRESS]" at bounding box center [595, 432] width 1190 height 616
click at [411, 92] on input "text" at bounding box center [353, 92] width 233 height 46
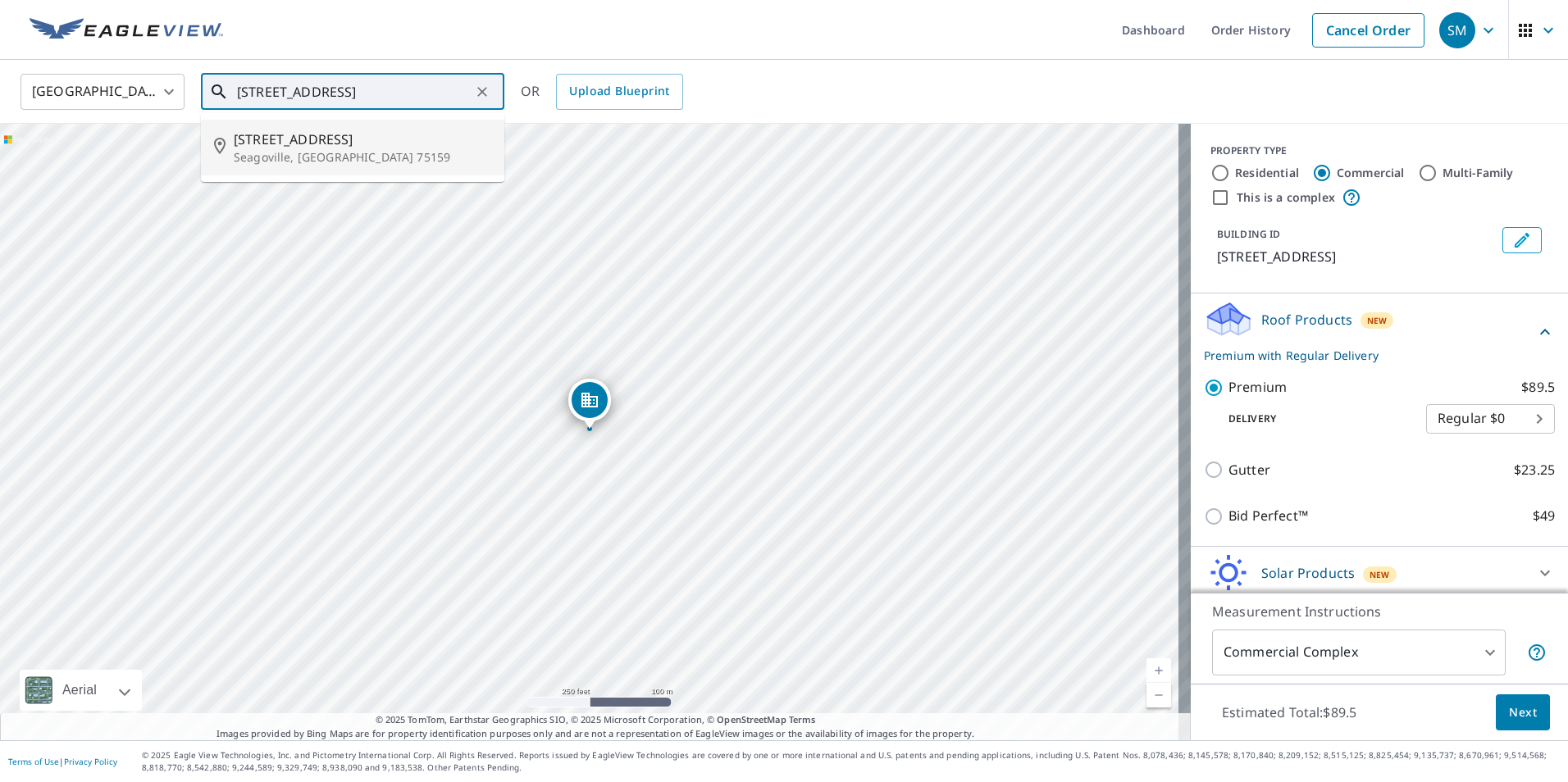
click at [274, 148] on span "[STREET_ADDRESS]" at bounding box center [362, 139] width 257 height 20
type input "[STREET_ADDRESS]"
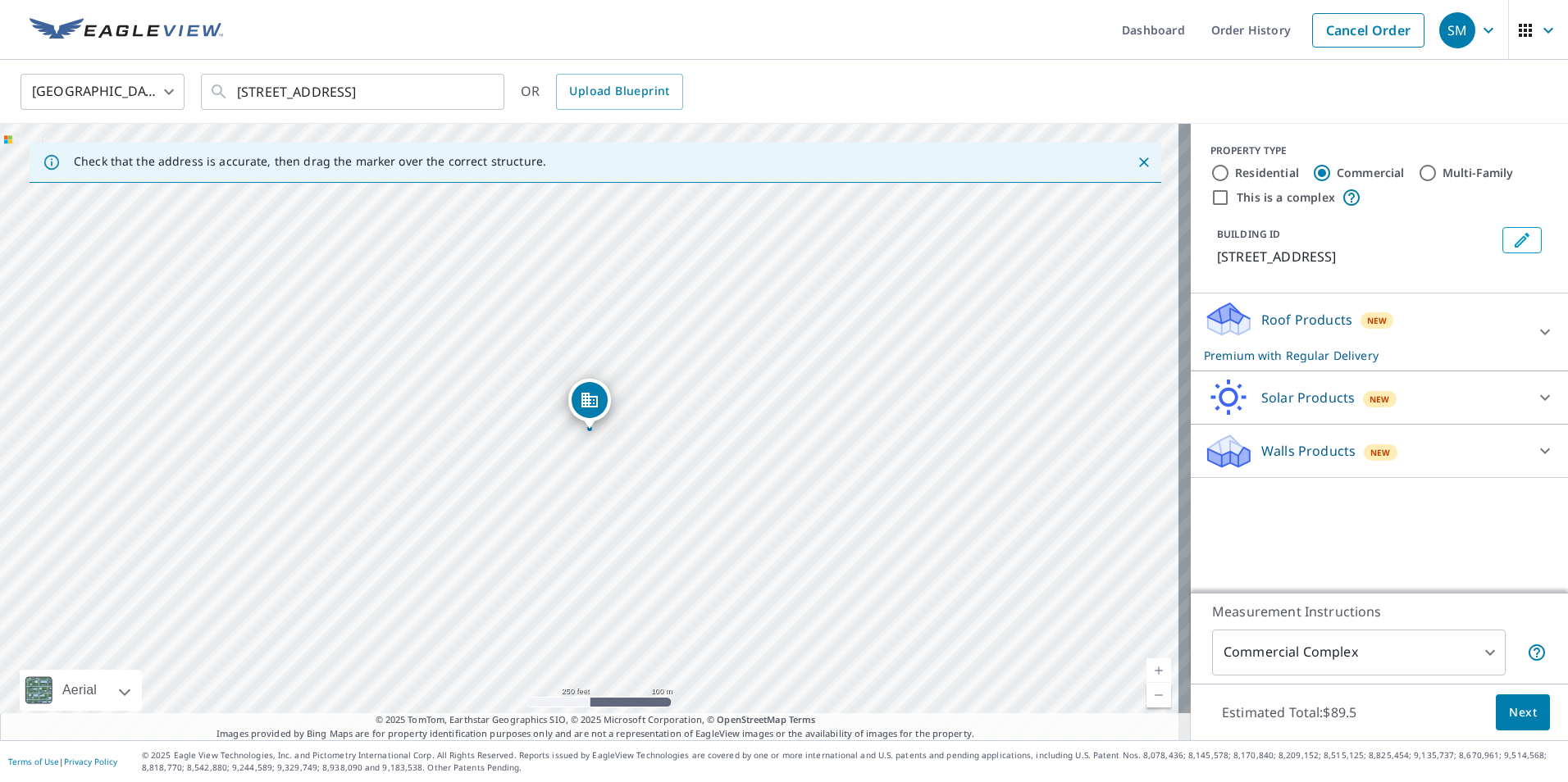
drag, startPoint x: 589, startPoint y: 406, endPoint x: 508, endPoint y: 400, distance: 81.2
drag, startPoint x: 663, startPoint y: 494, endPoint x: 413, endPoint y: 364, distance: 281.8
click at [413, 364] on div "[STREET_ADDRESS][PERSON_NAME]" at bounding box center [595, 432] width 1190 height 616
drag, startPoint x: 336, startPoint y: 279, endPoint x: 705, endPoint y: 570, distance: 469.9
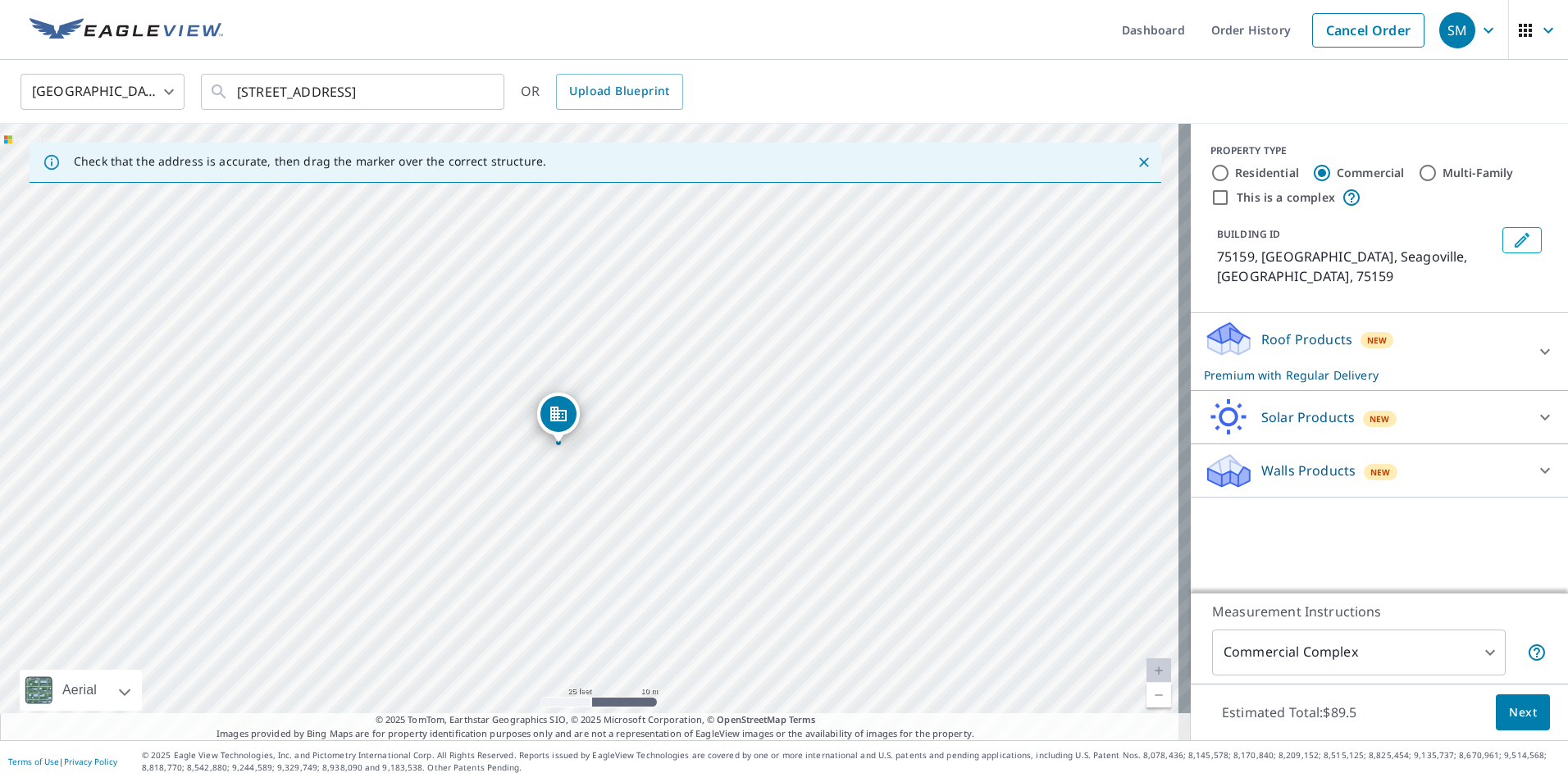
drag, startPoint x: 637, startPoint y: 377, endPoint x: 586, endPoint y: 557, distance: 187.1
click at [586, 557] on div "75159, [GEOGRAPHIC_DATA]" at bounding box center [595, 432] width 1190 height 616
click at [1424, 320] on div "Roof Products New Premium with Regular Delivery" at bounding box center [1364, 352] width 322 height 64
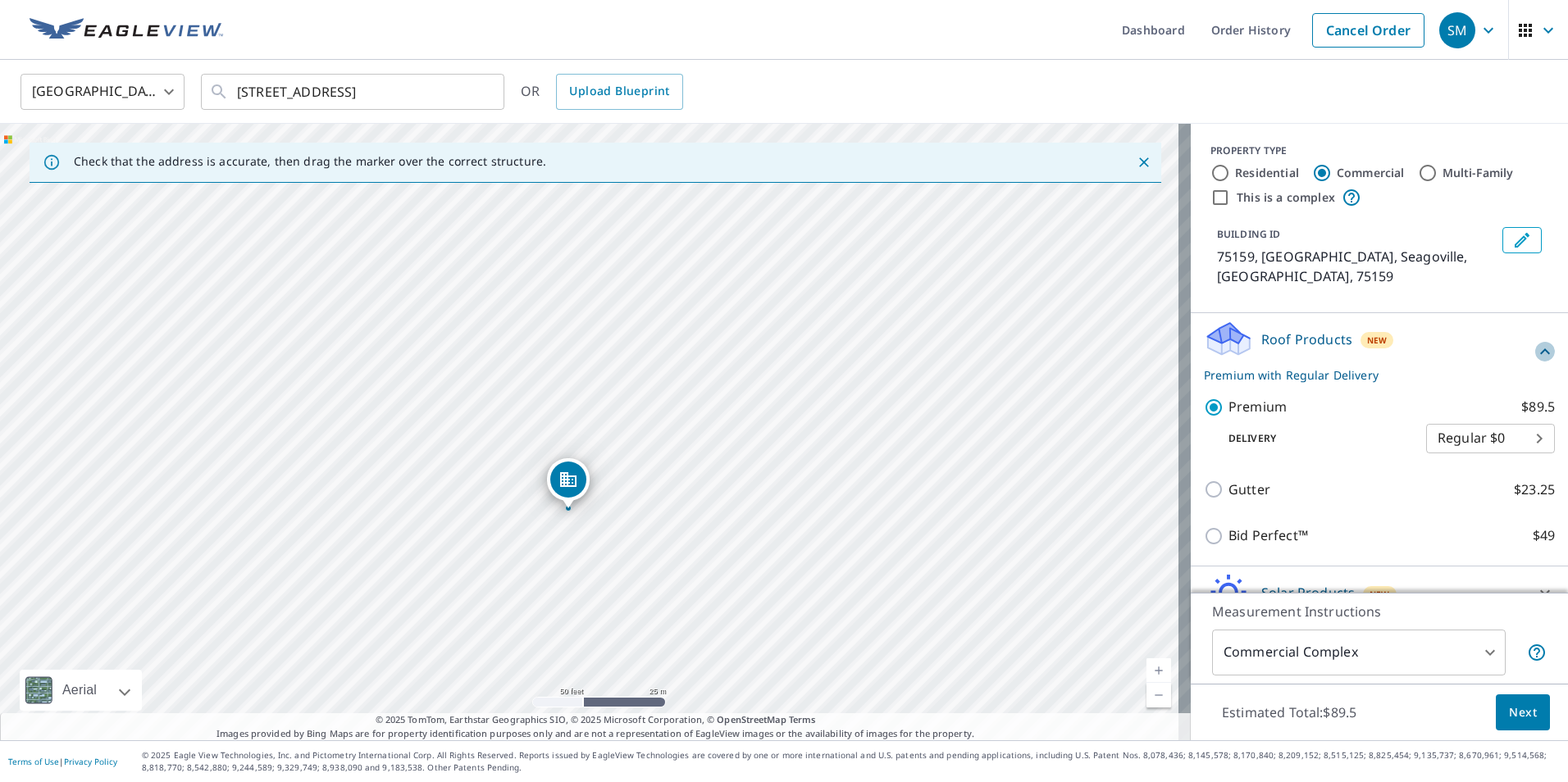
click at [1535, 342] on icon at bounding box center [1545, 352] width 20 height 20
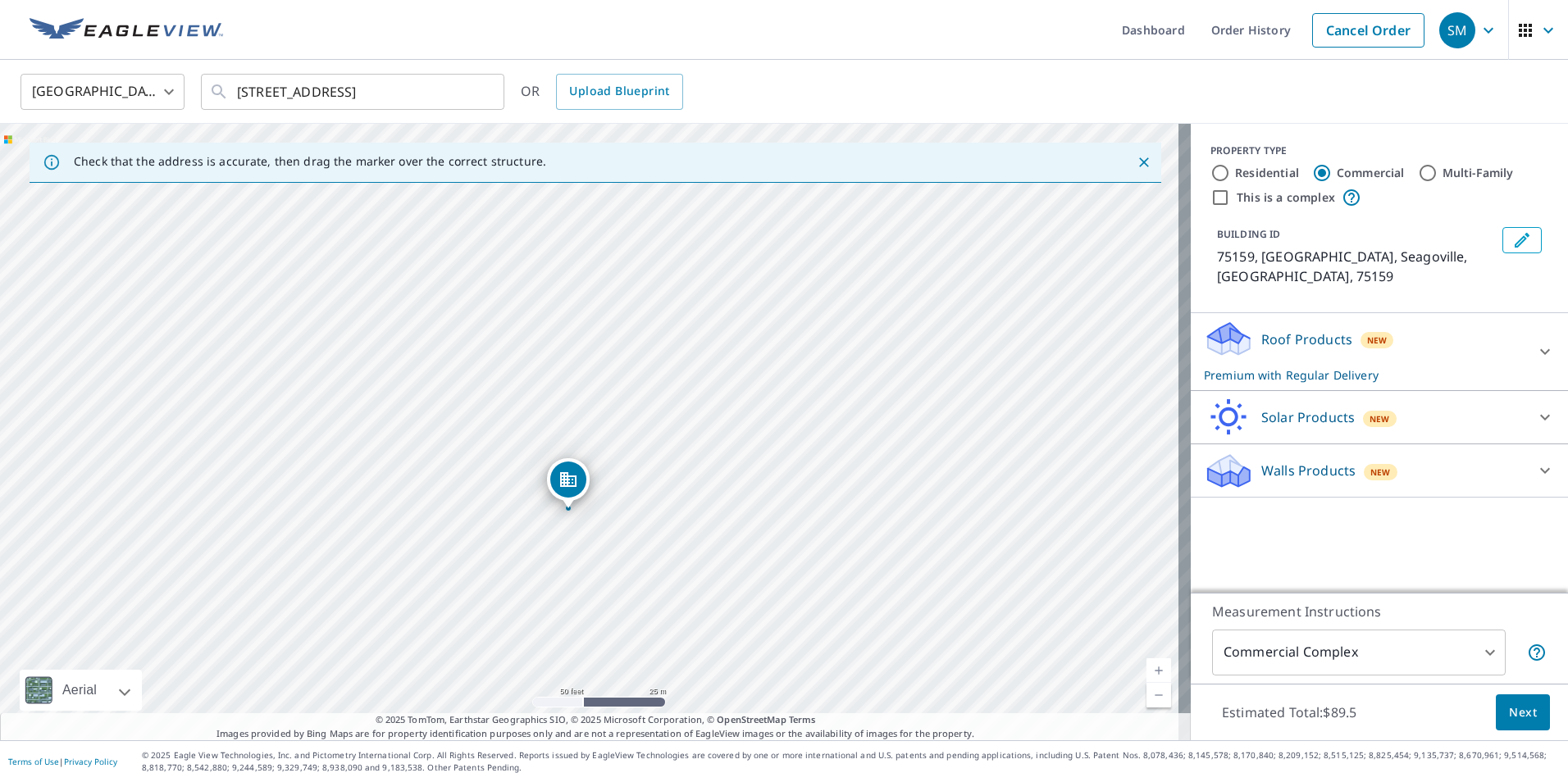
click at [1509, 707] on span "Next" at bounding box center [1523, 712] width 28 height 21
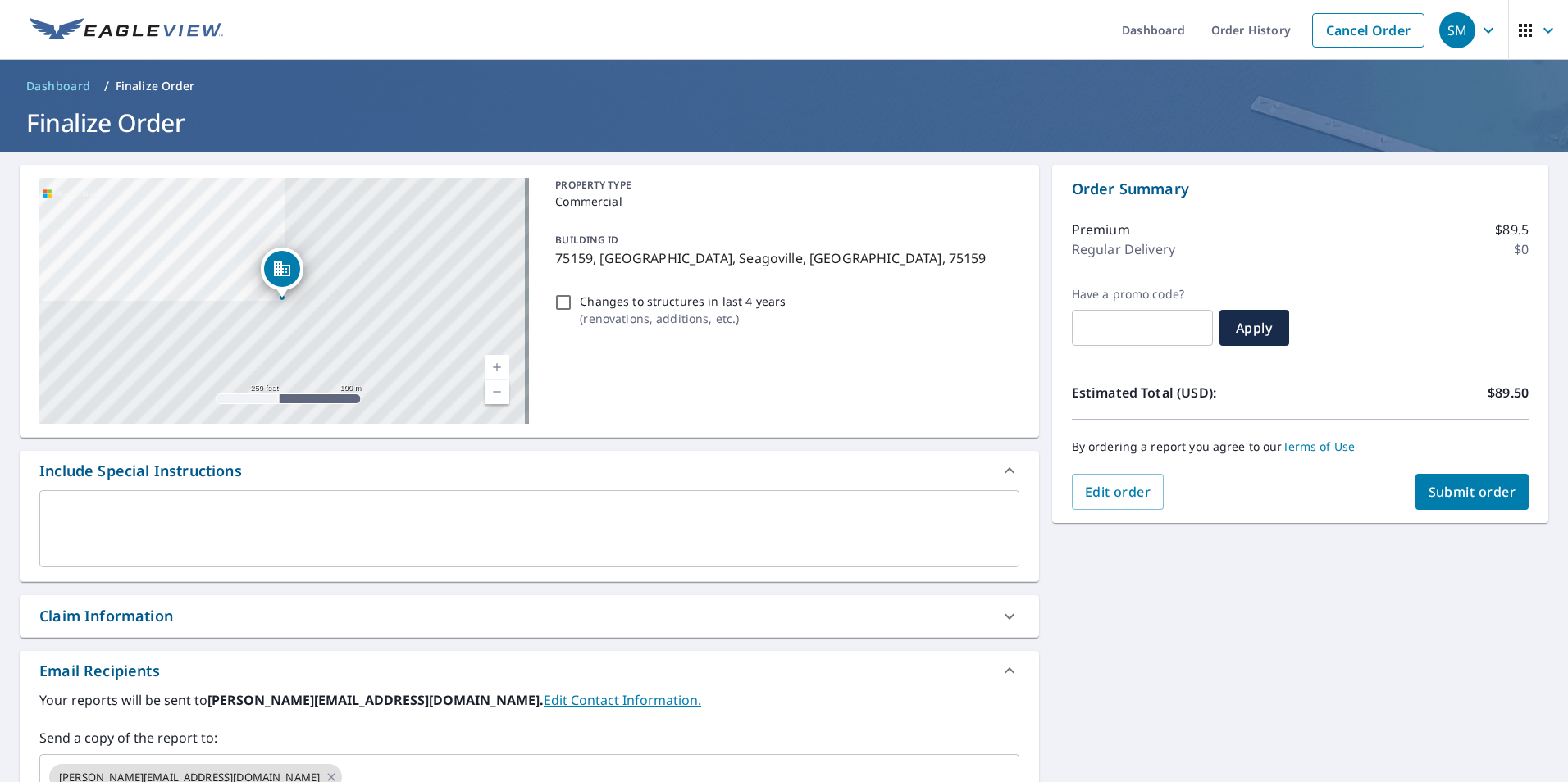
scroll to position [250, 0]
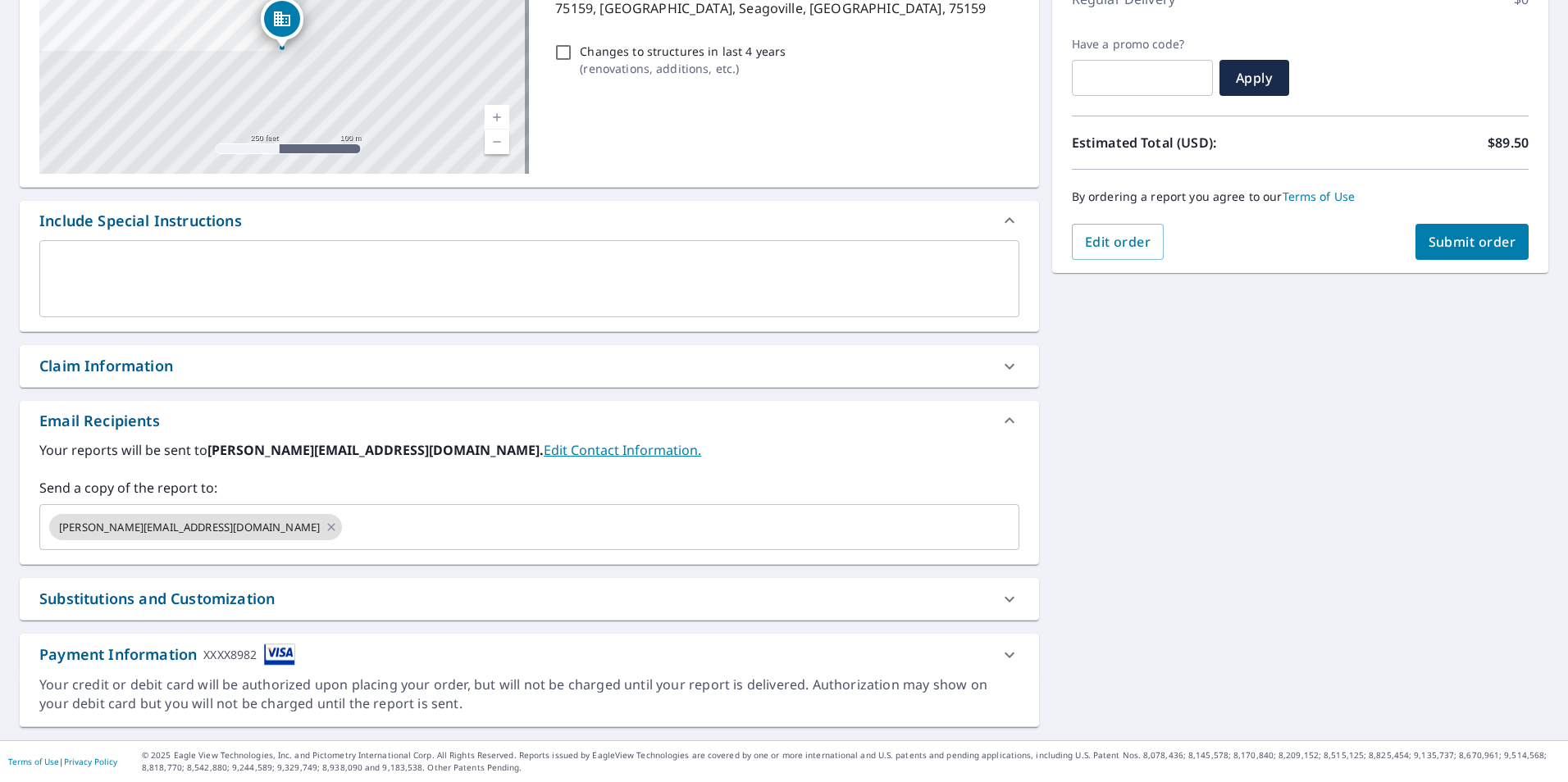
click at [327, 527] on icon at bounding box center [331, 527] width 7 height 7
